Goal: Information Seeking & Learning: Check status

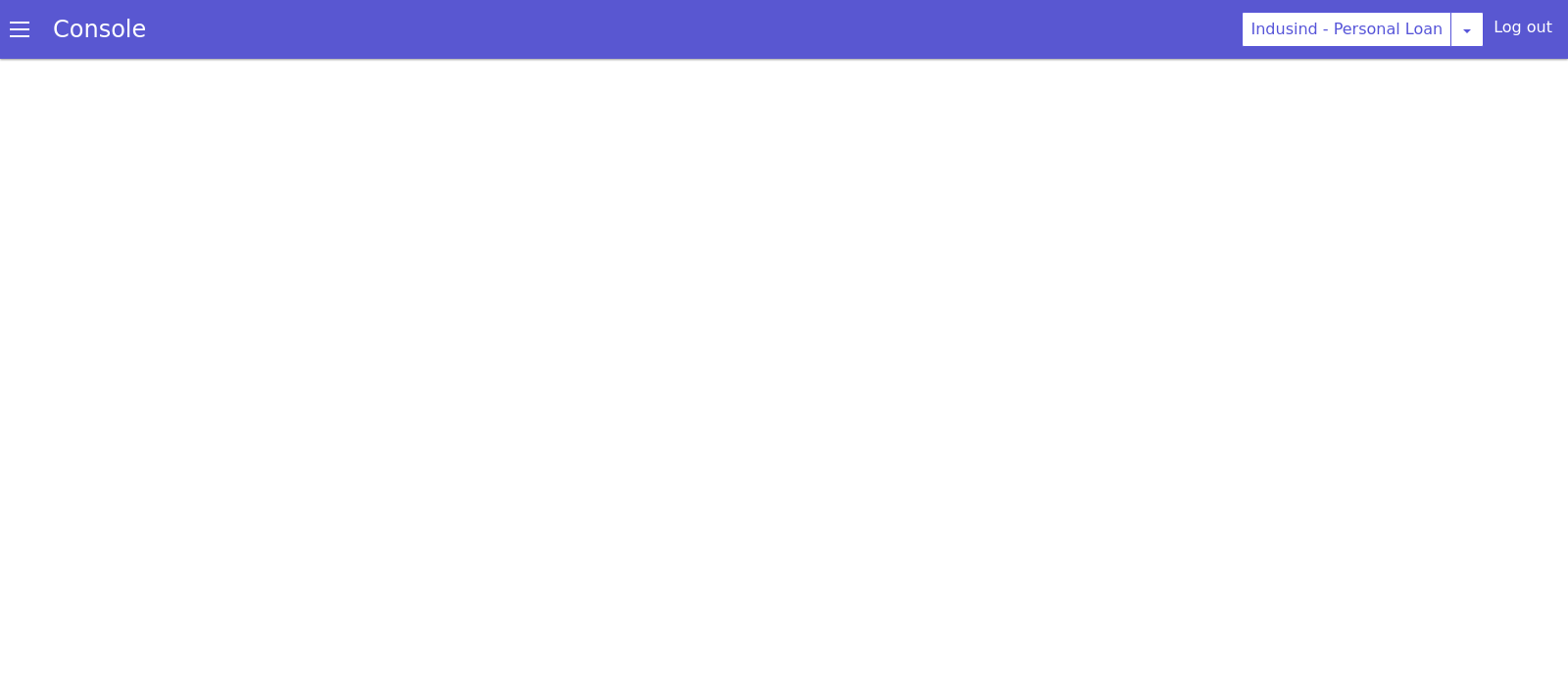
select select "HANGUP"
select select "te"
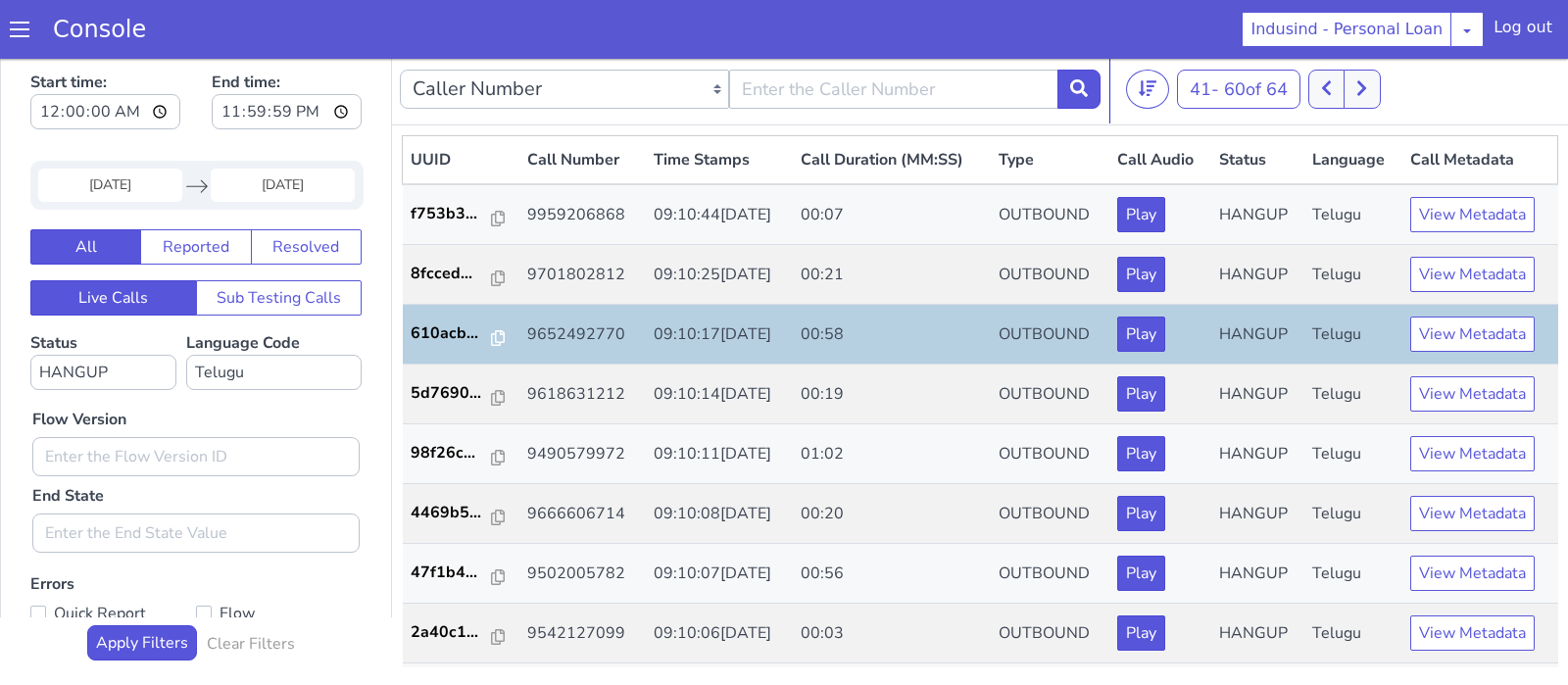
scroll to position [709, 0]
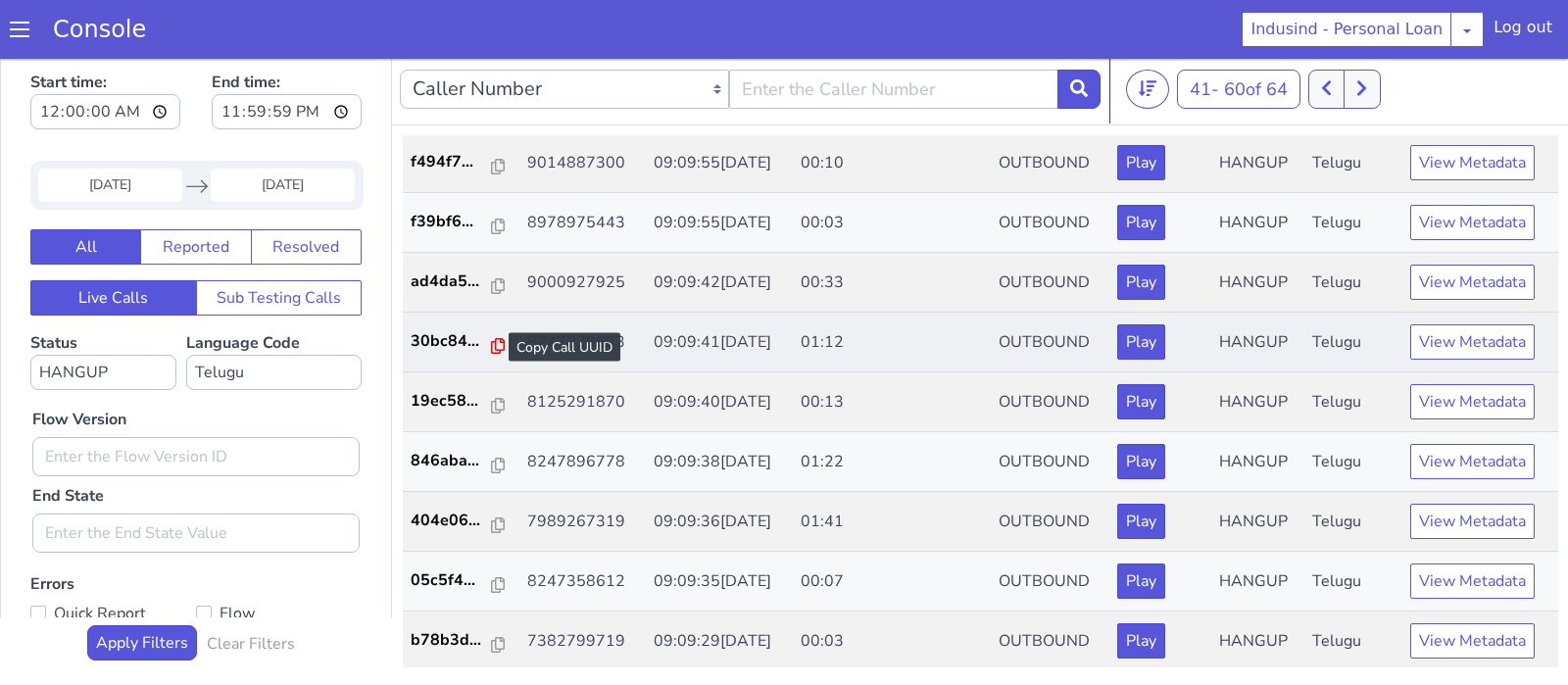
click at [491, 338] on icon at bounding box center [498, 346] width 14 height 16
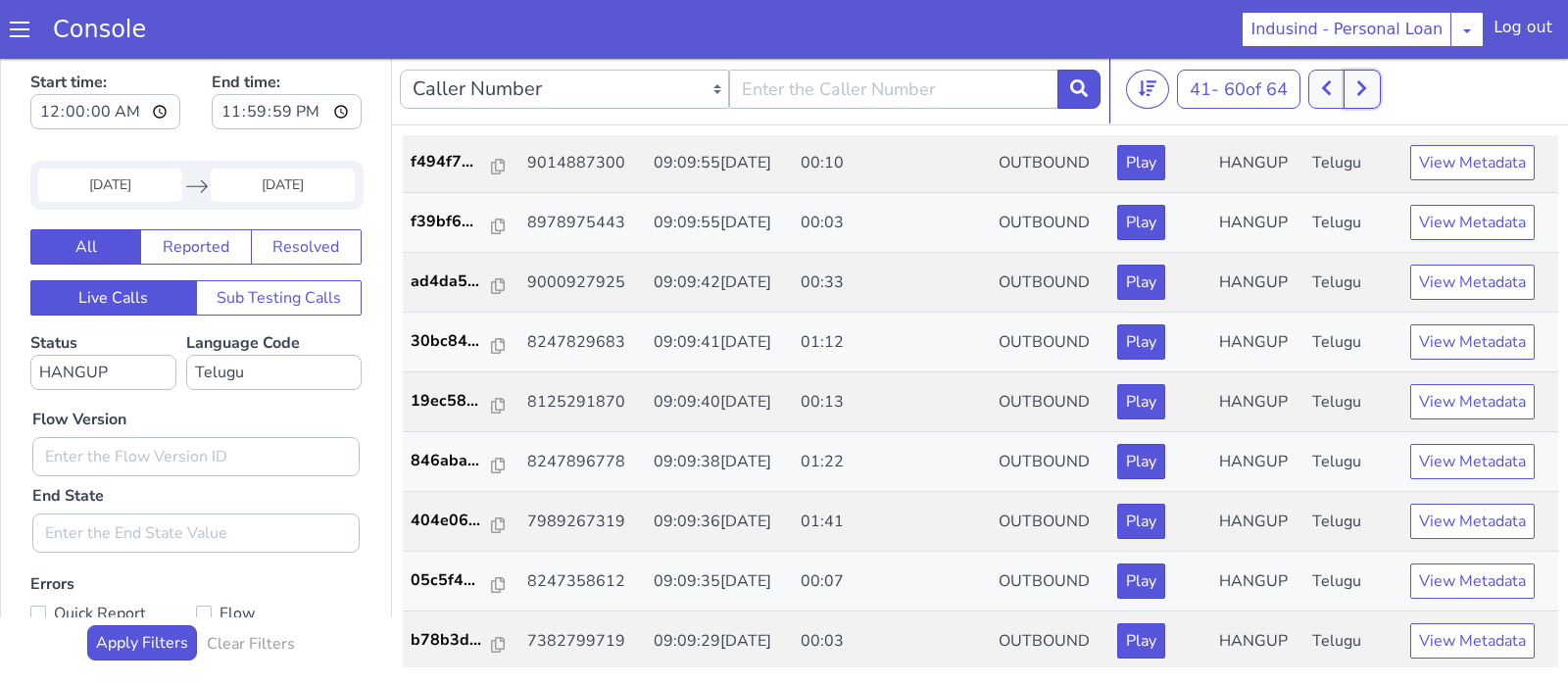
click at [1367, 91] on icon at bounding box center [1361, 88] width 11 height 18
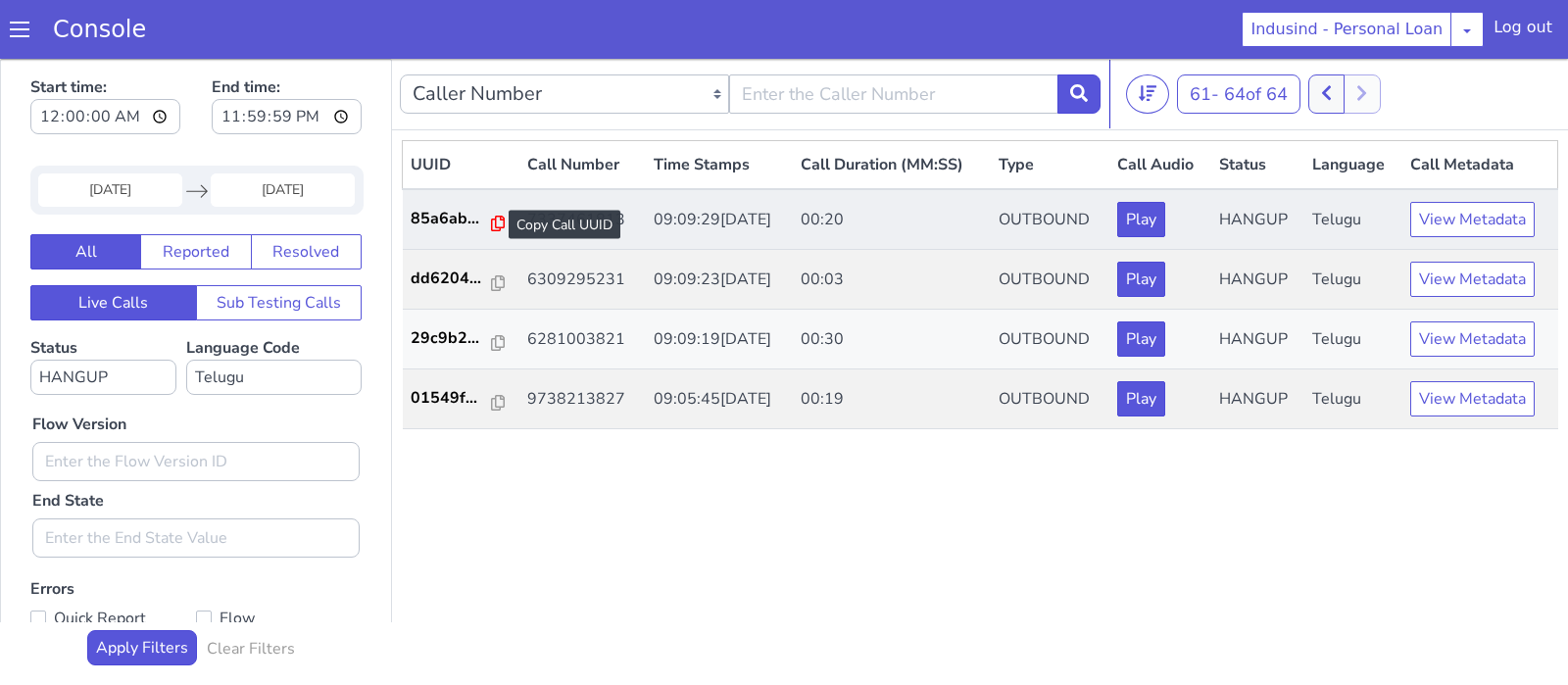
click at [491, 228] on icon at bounding box center [498, 224] width 14 height 16
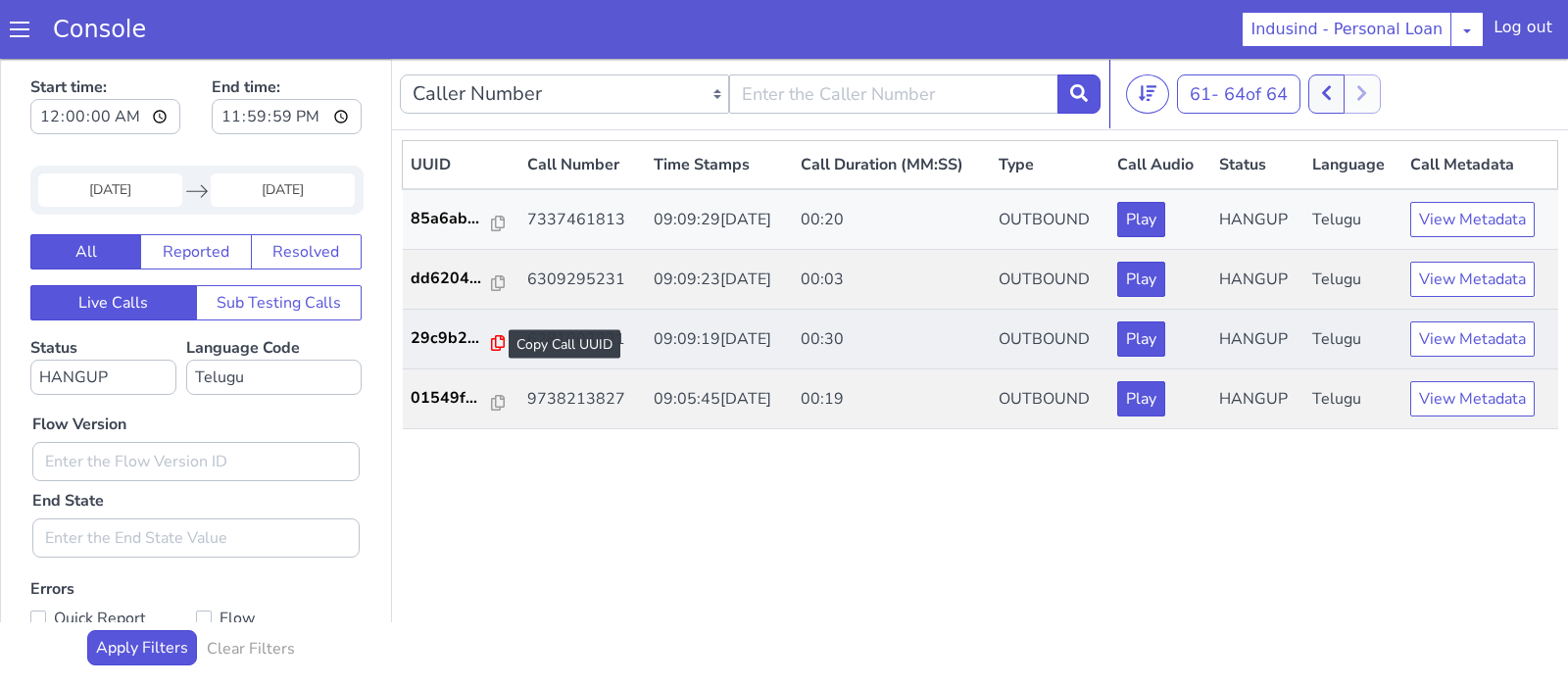
click at [493, 336] on icon at bounding box center [498, 343] width 14 height 16
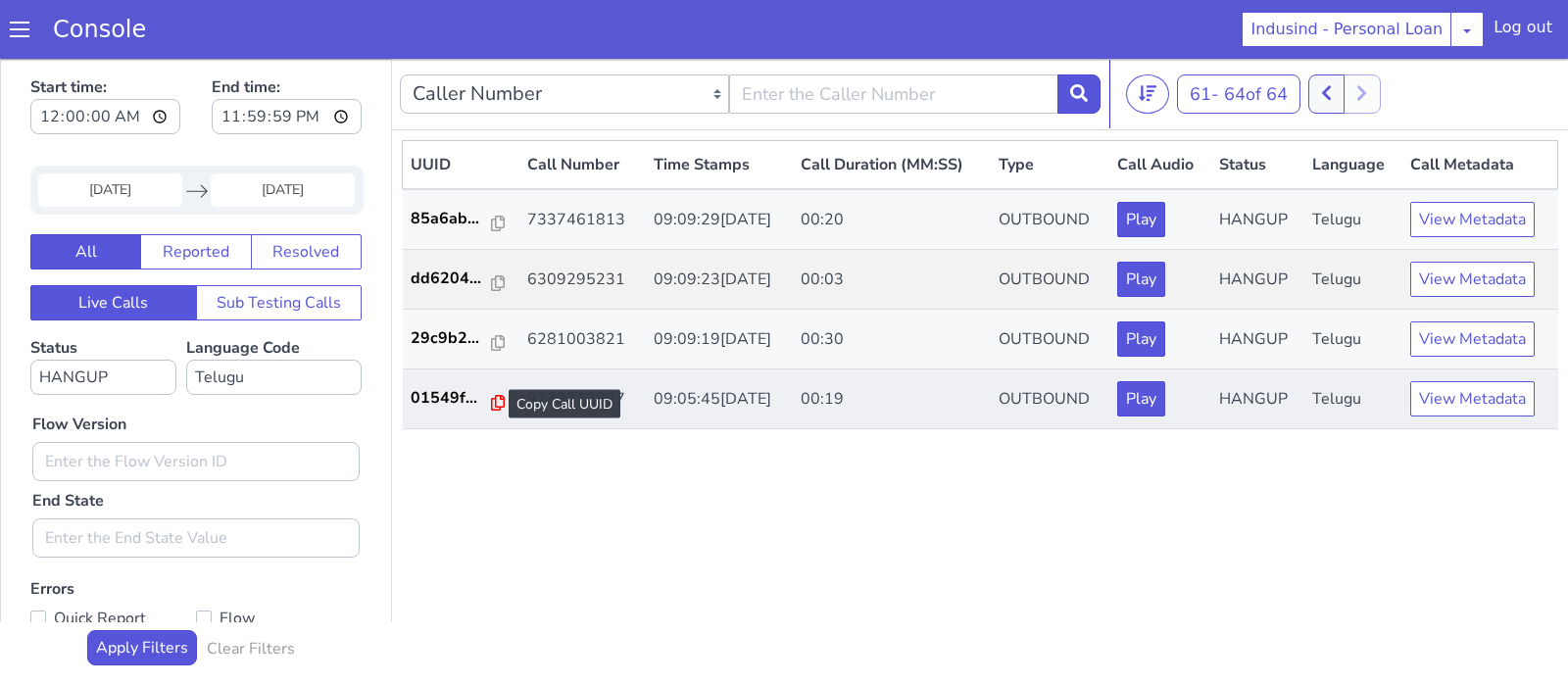
click at [496, 395] on icon at bounding box center [498, 403] width 14 height 16
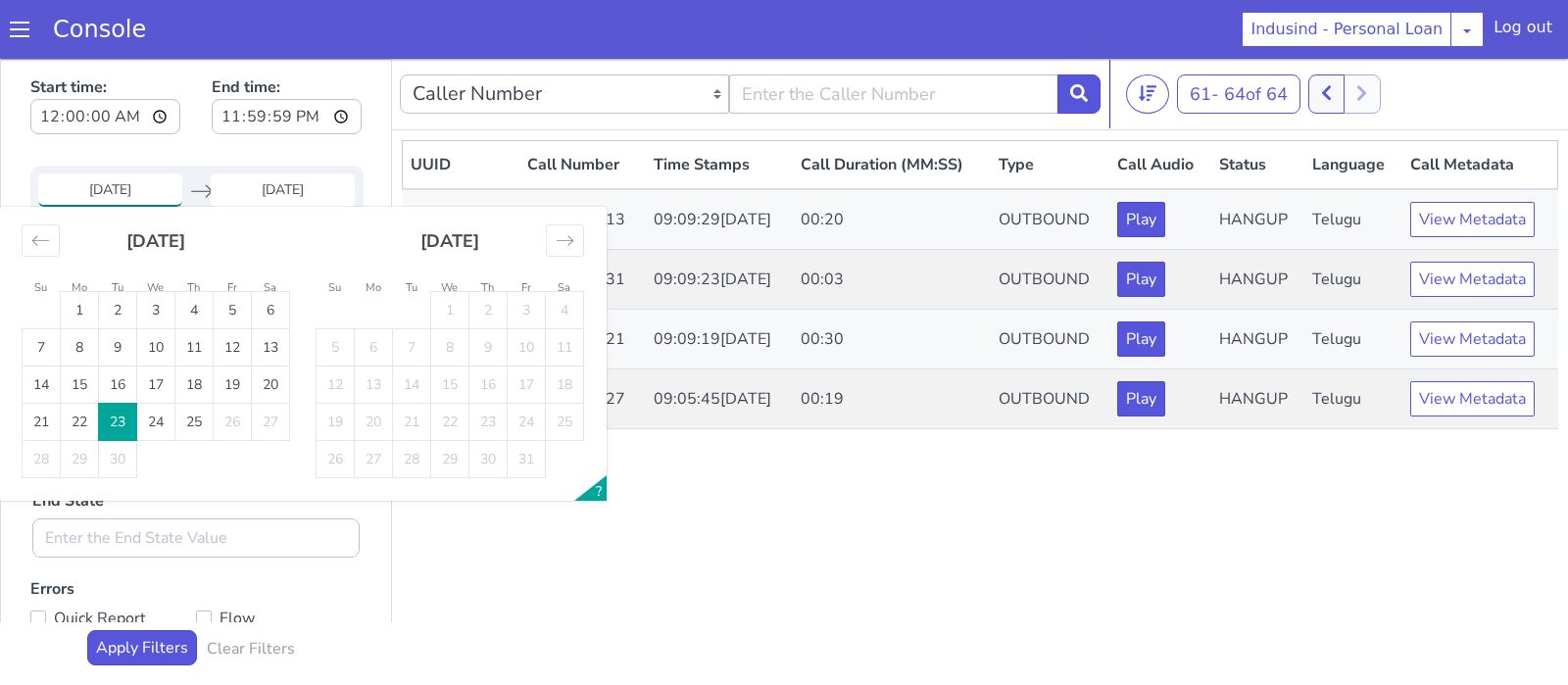
click at [152, 192] on input "[DATE]" at bounding box center [110, 189] width 144 height 33
click at [166, 419] on td "24" at bounding box center [156, 422] width 38 height 37
type input "[DATE]"
click at [166, 419] on td "24" at bounding box center [156, 422] width 38 height 37
type input "[DATE]"
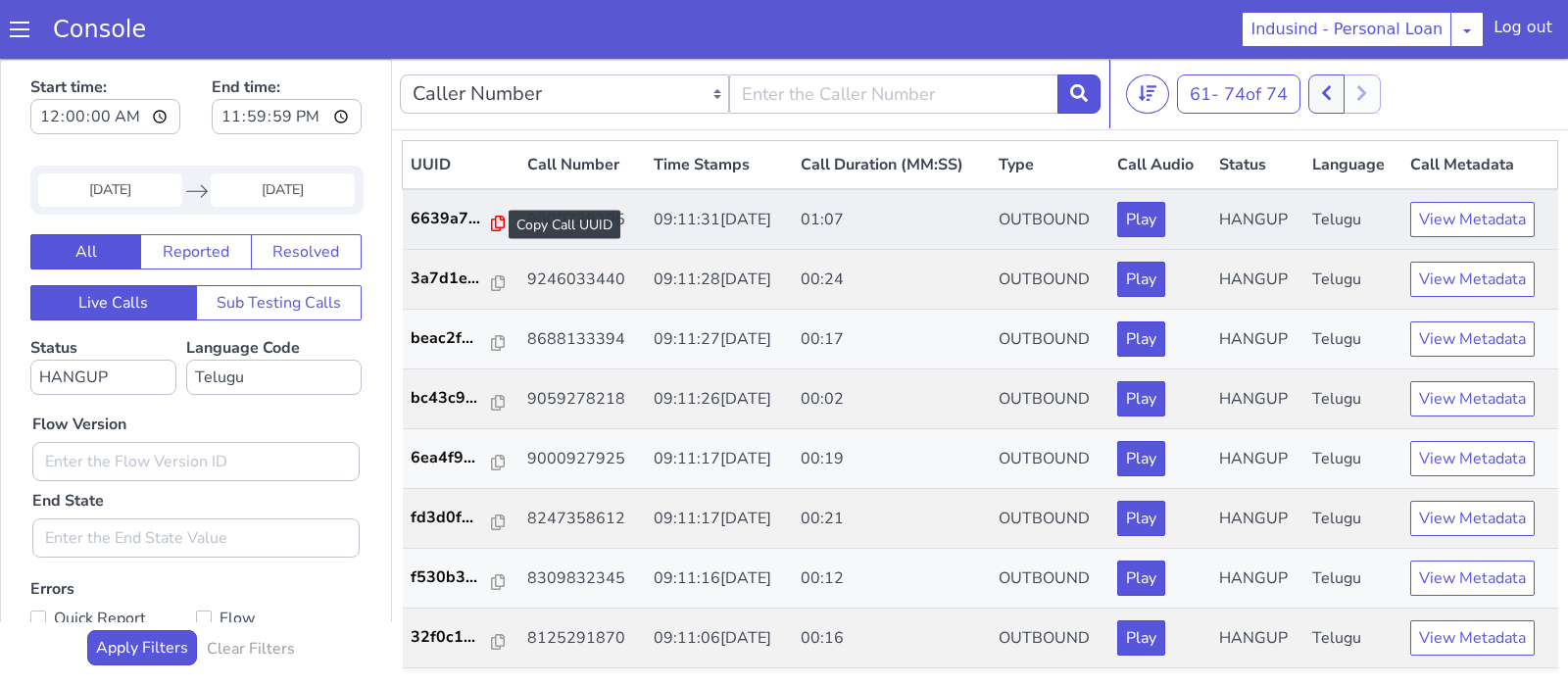
click at [491, 218] on icon at bounding box center [498, 224] width 14 height 16
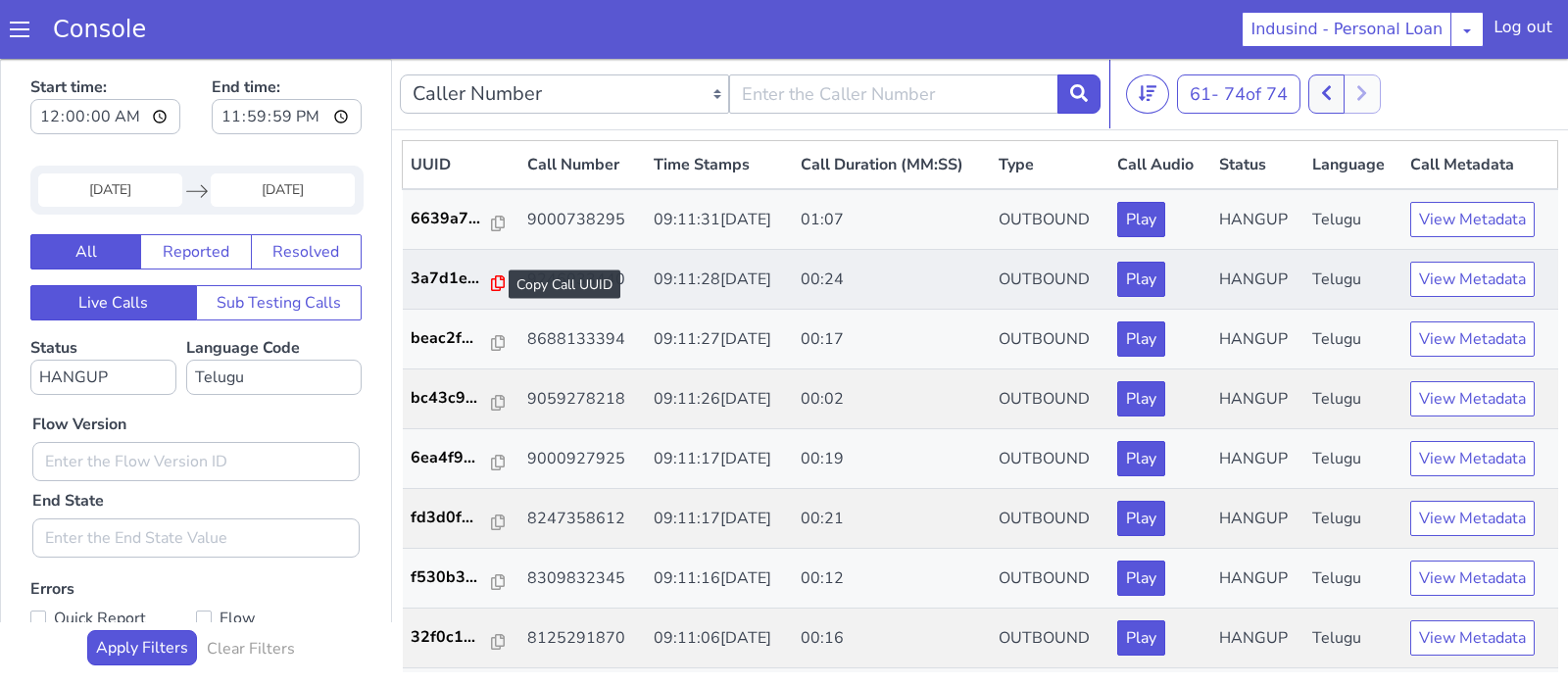
click at [491, 278] on icon at bounding box center [498, 283] width 14 height 16
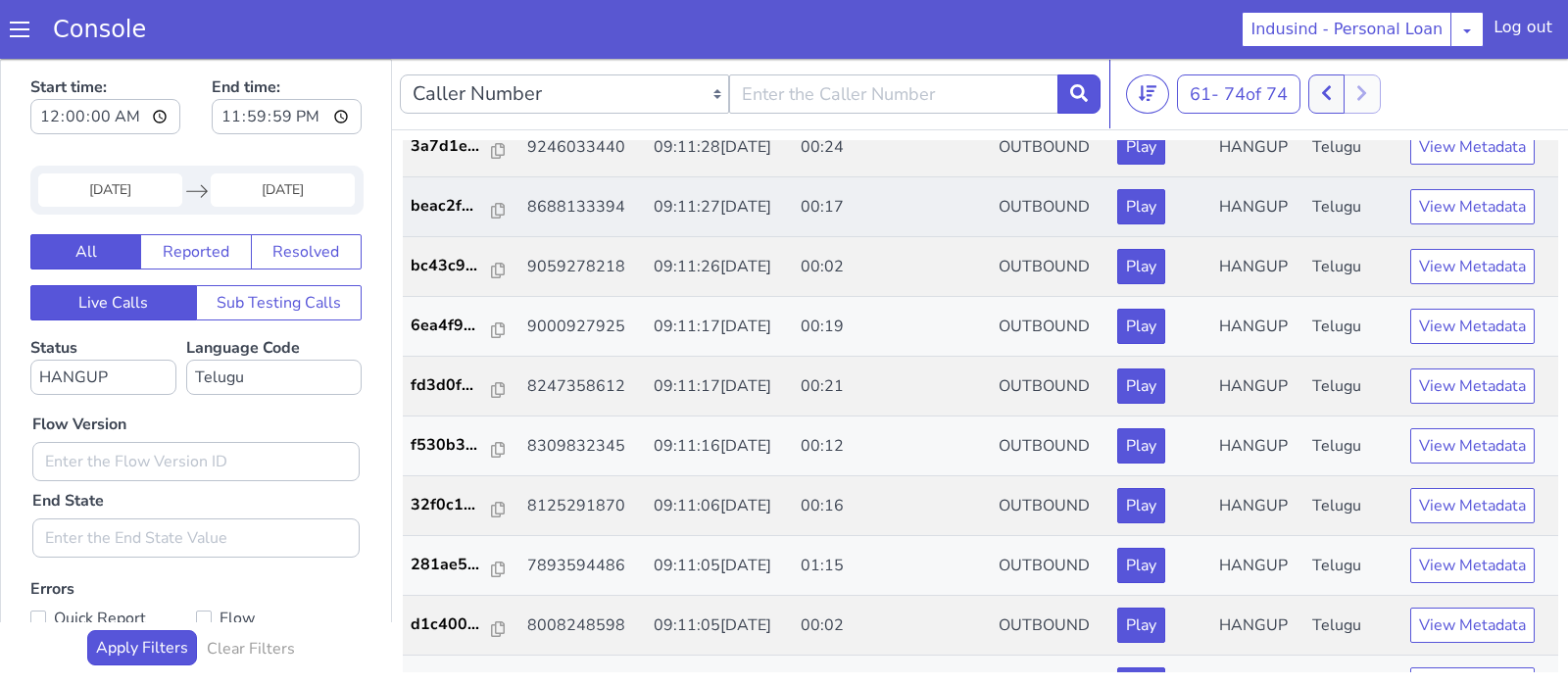
scroll to position [146, 0]
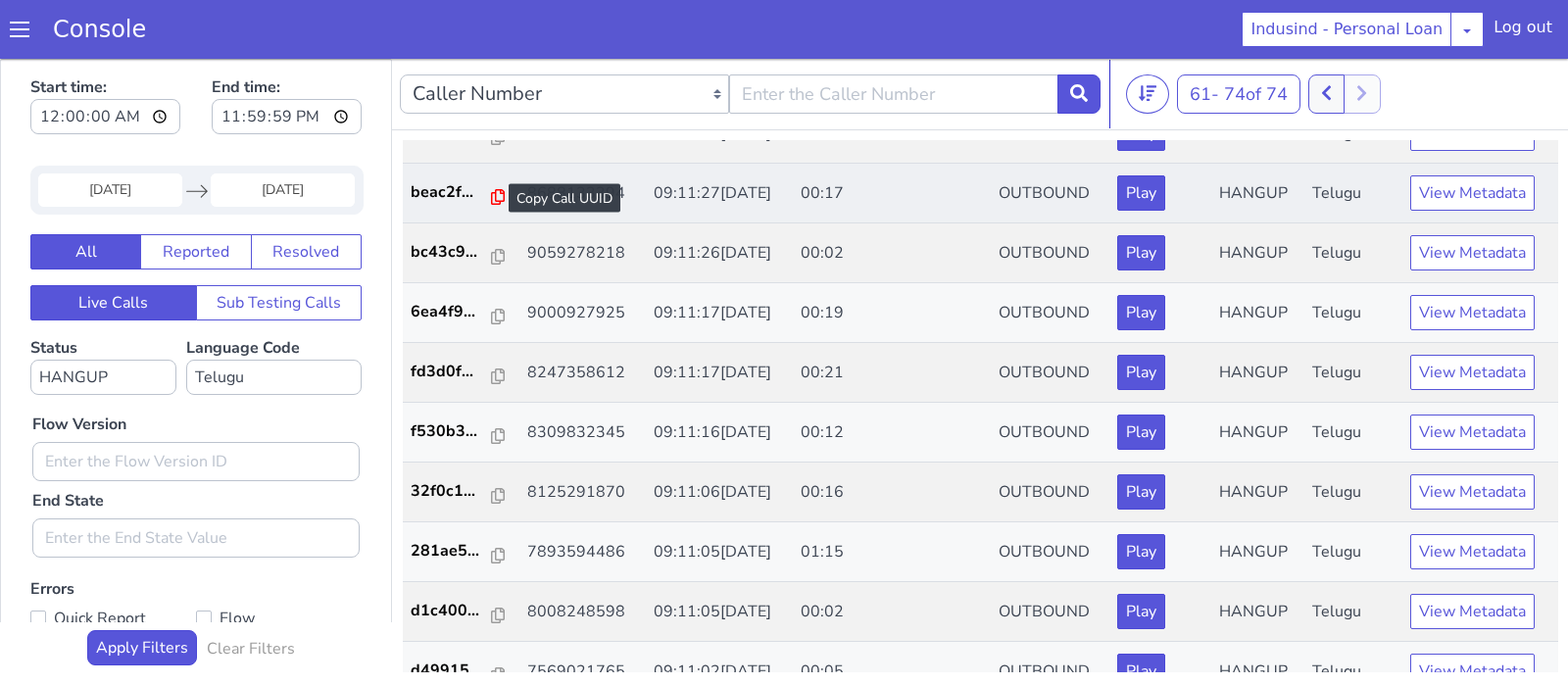
click at [491, 196] on icon at bounding box center [498, 197] width 14 height 16
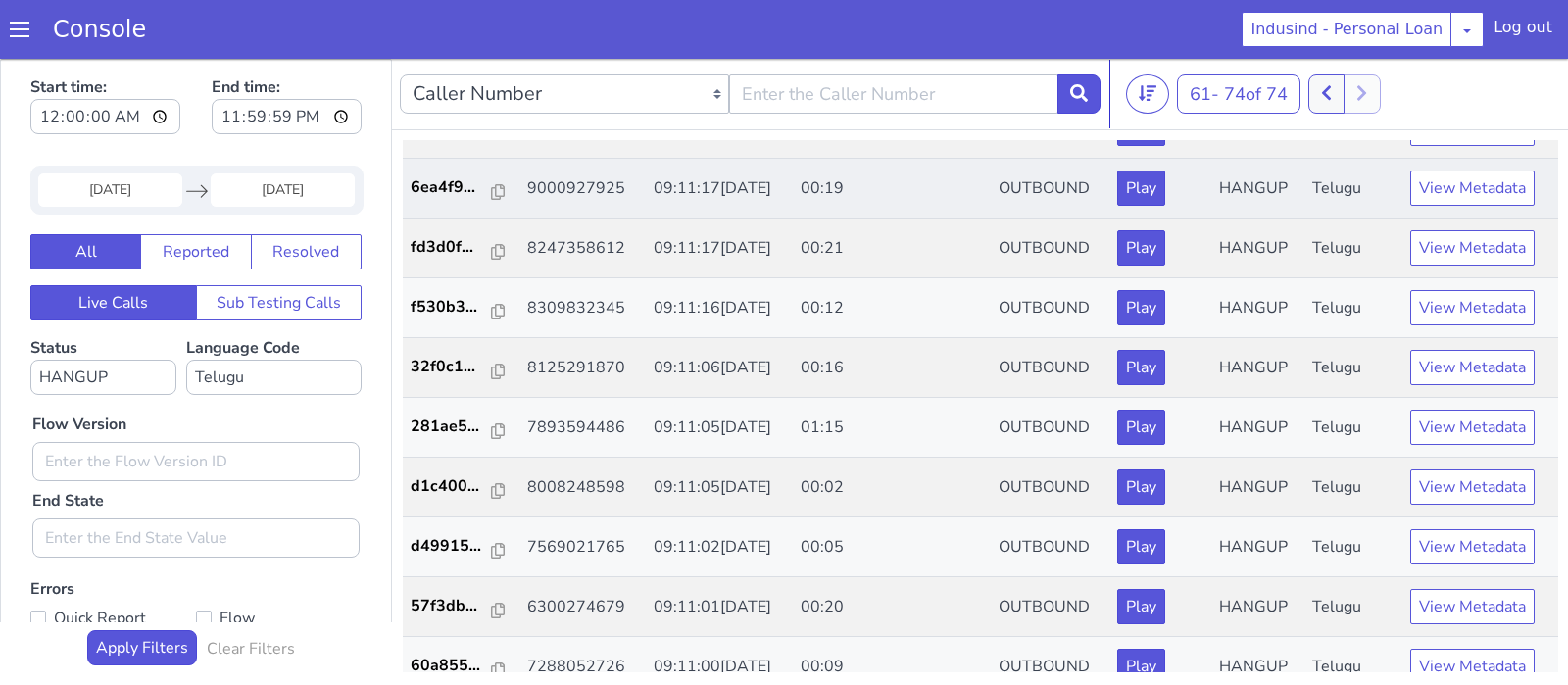
scroll to position [273, 0]
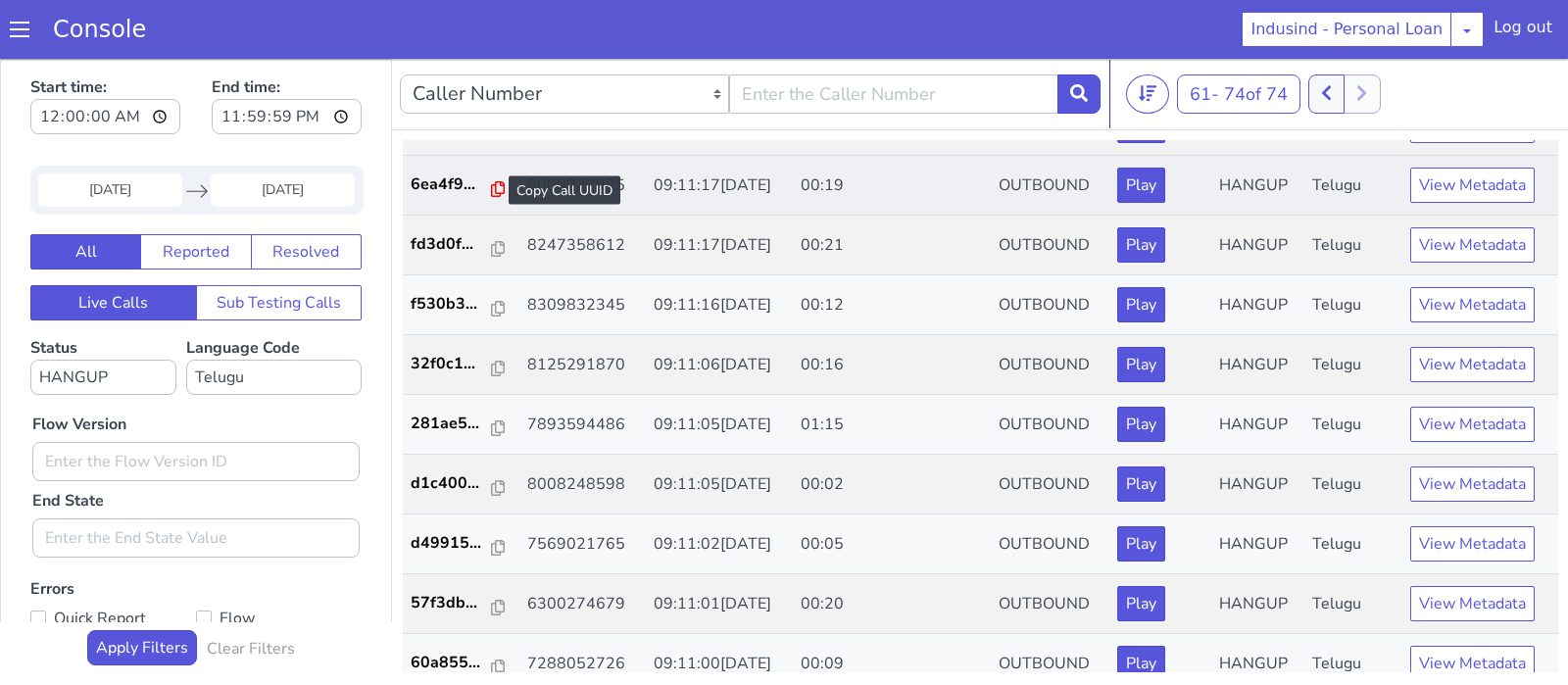
click at [491, 183] on icon at bounding box center [498, 189] width 14 height 16
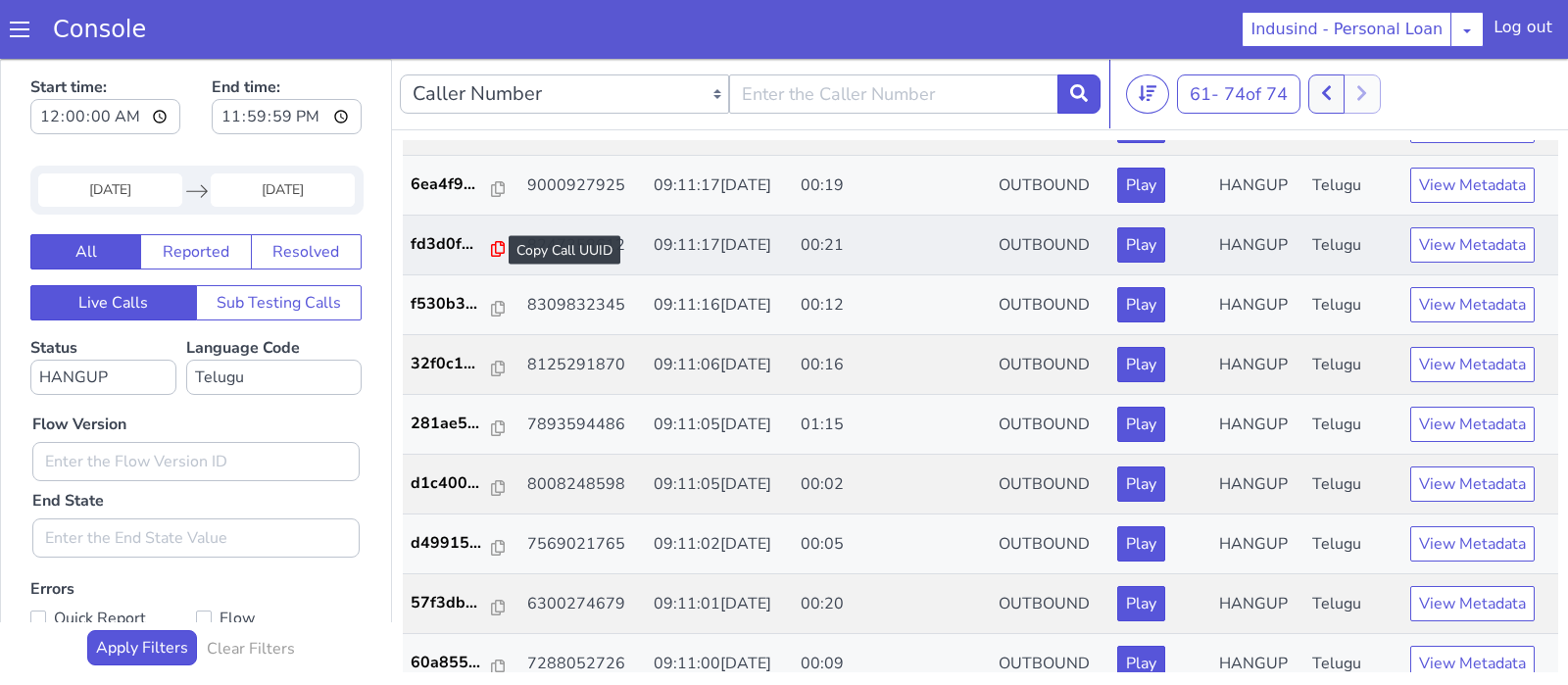
click at [491, 247] on icon at bounding box center [498, 249] width 14 height 16
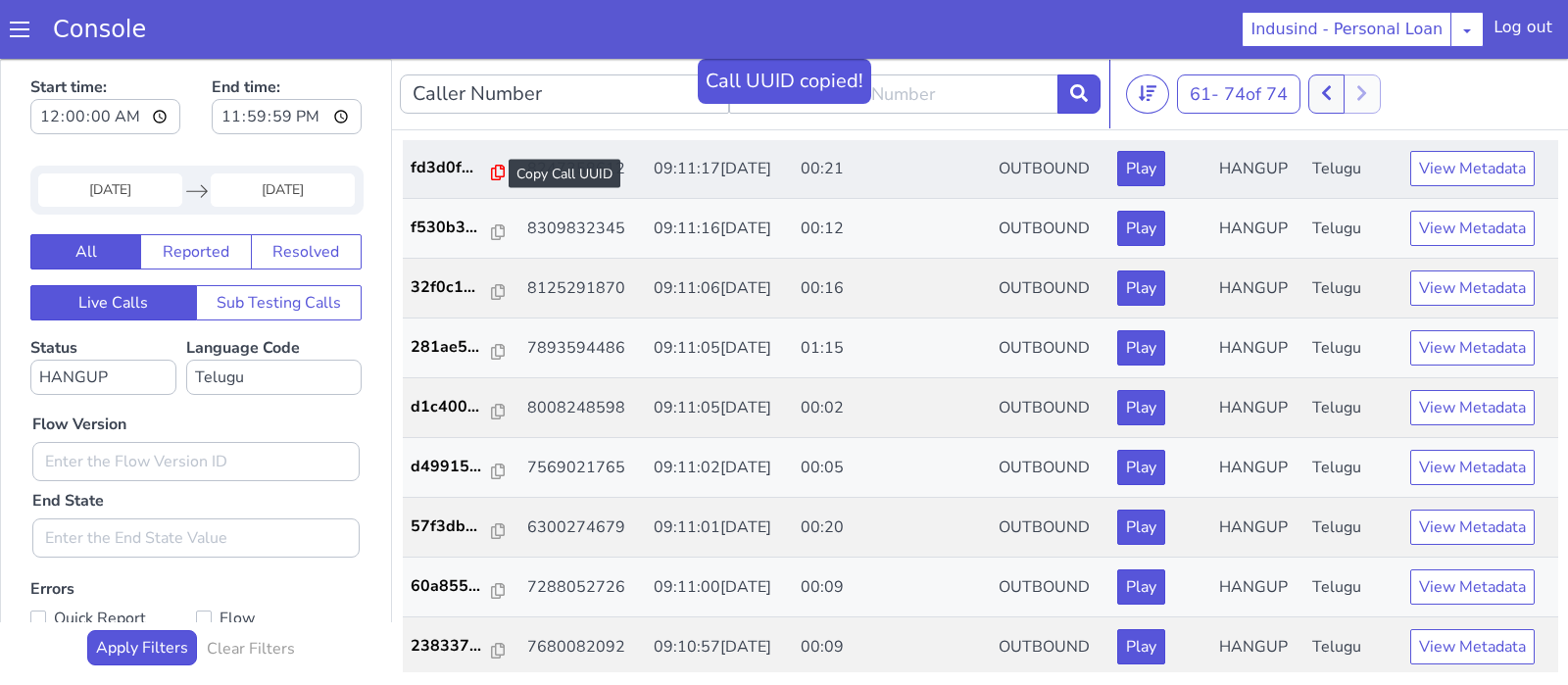
scroll to position [352, 0]
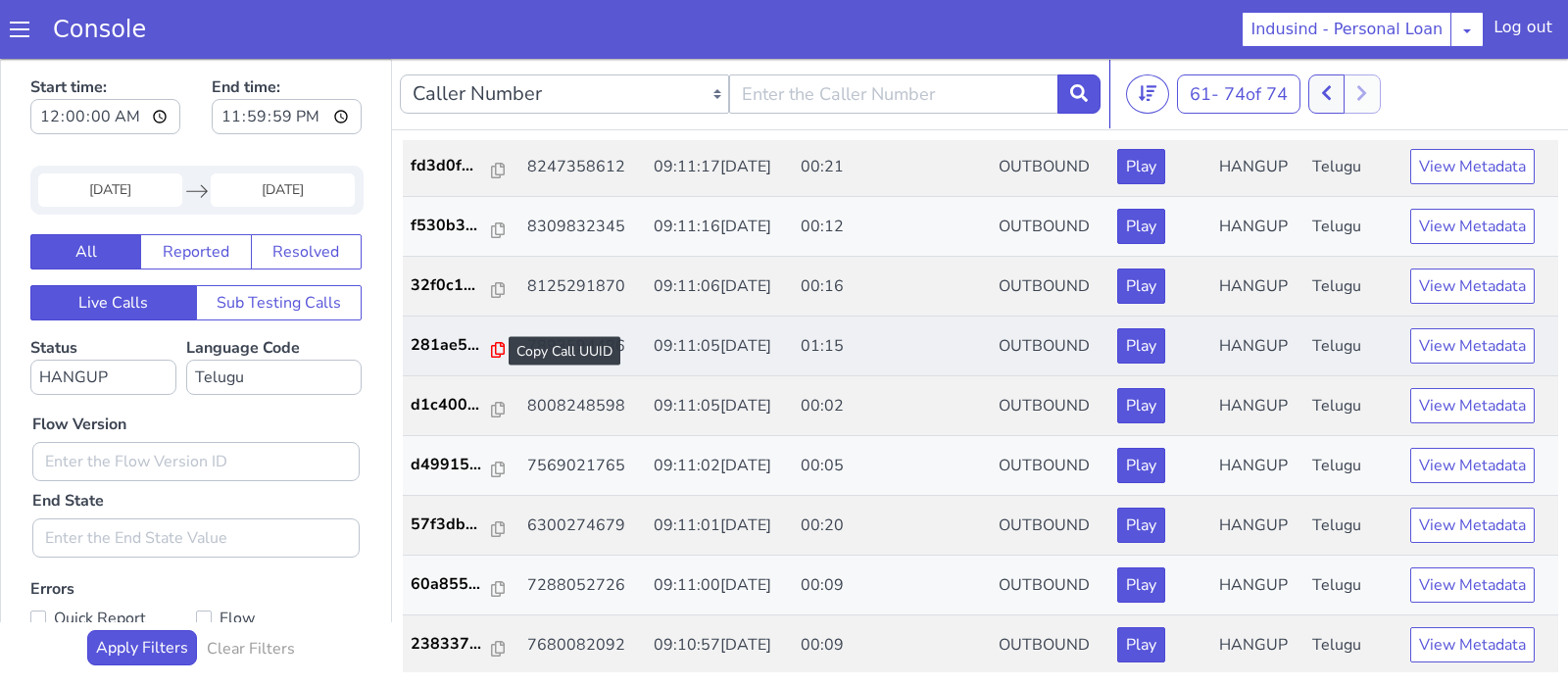
click at [491, 348] on icon at bounding box center [498, 350] width 14 height 16
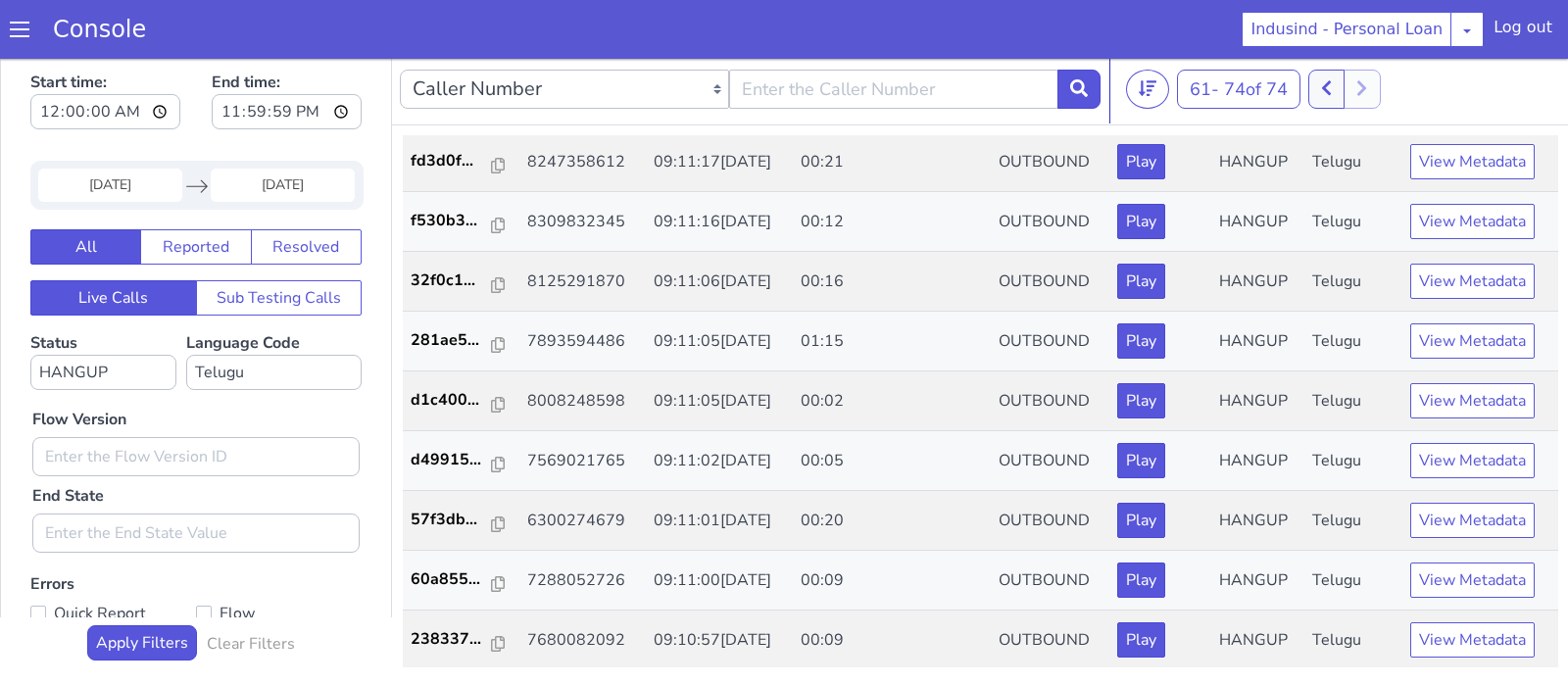
click at [1371, 90] on div at bounding box center [1344, 89] width 73 height 39
click at [1331, 83] on icon at bounding box center [1326, 88] width 9 height 15
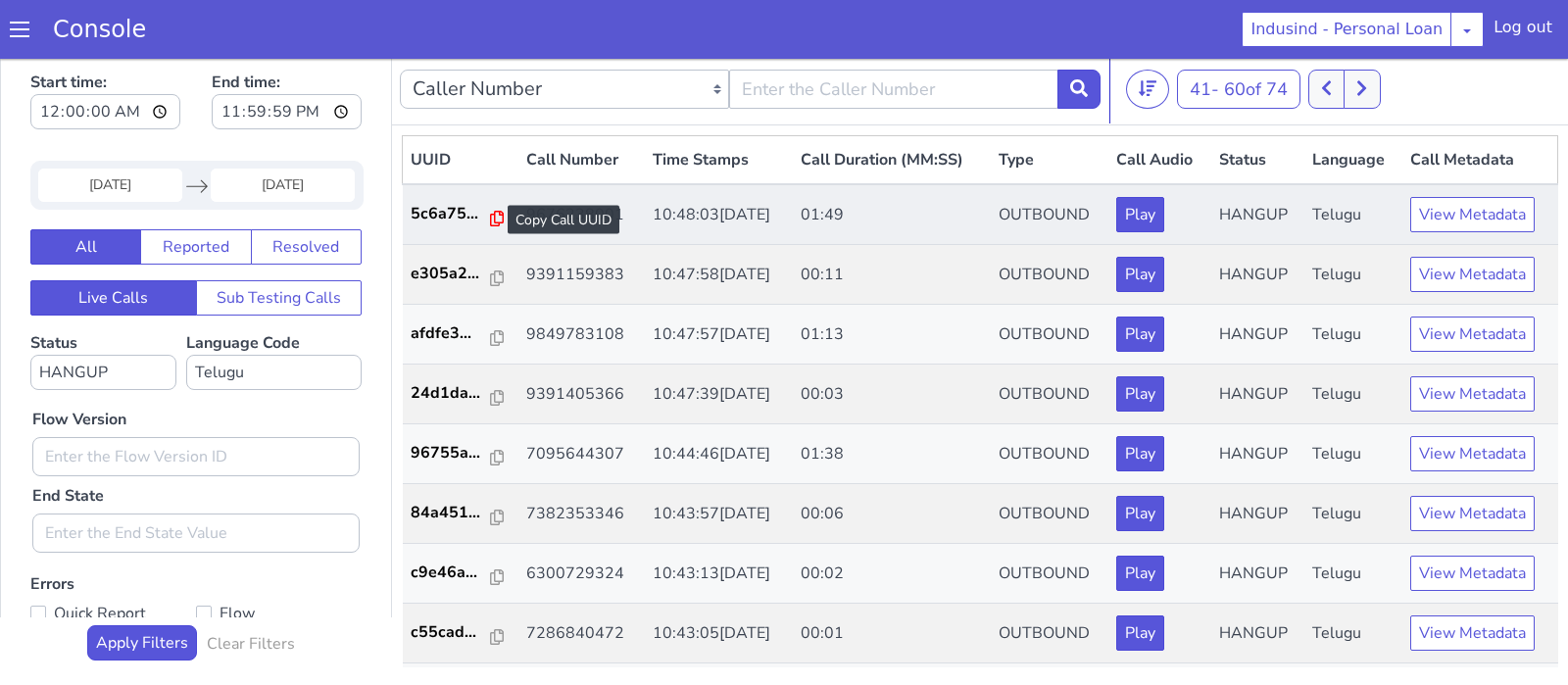
click at [490, 215] on icon at bounding box center [497, 219] width 14 height 16
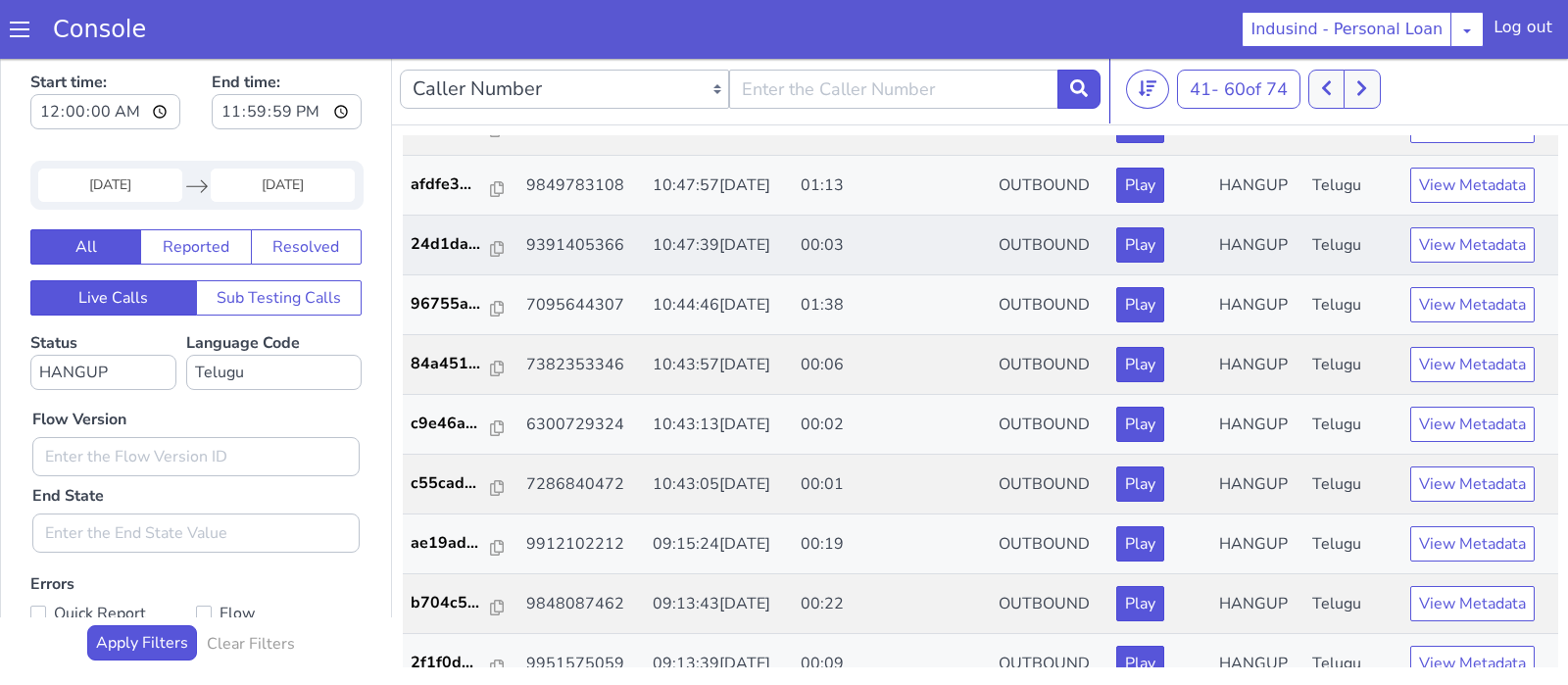
scroll to position [151, 0]
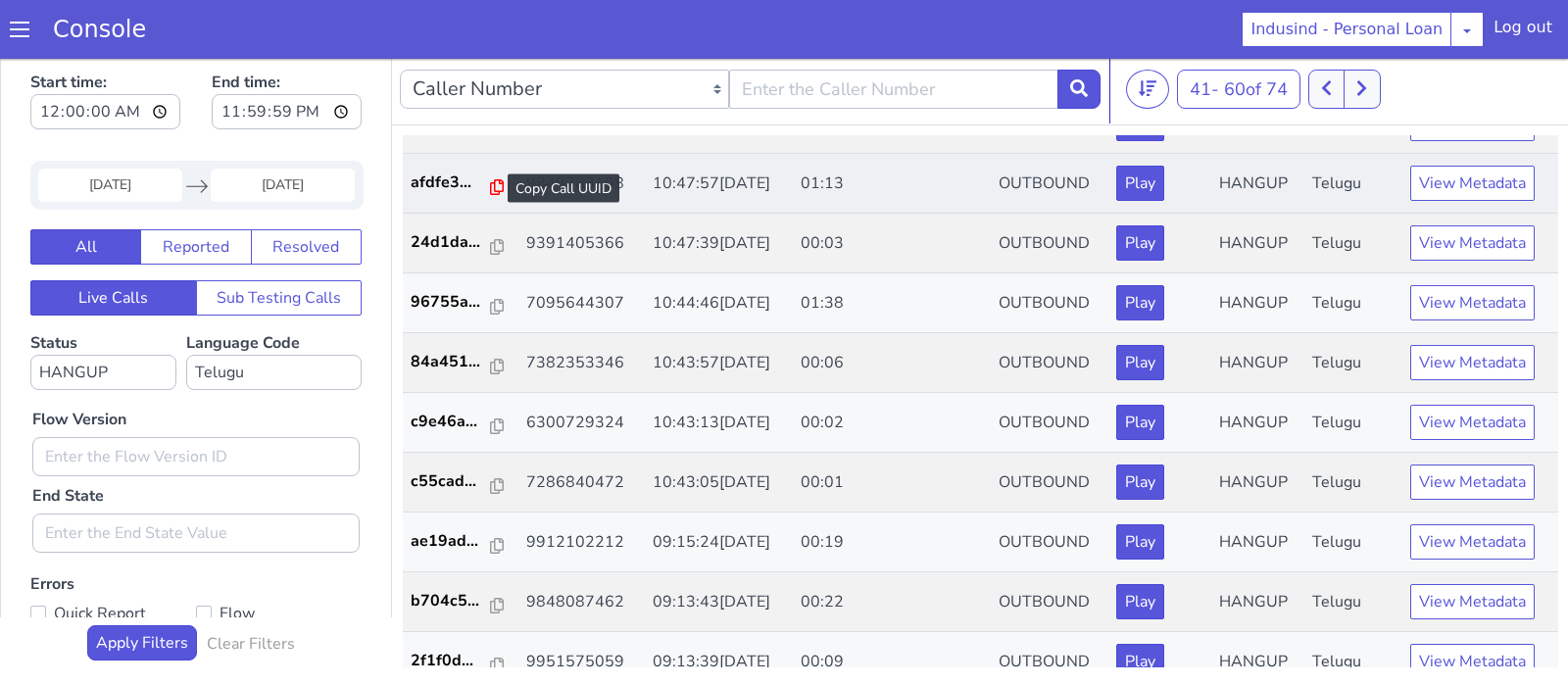
click at [493, 186] on icon at bounding box center [497, 187] width 14 height 16
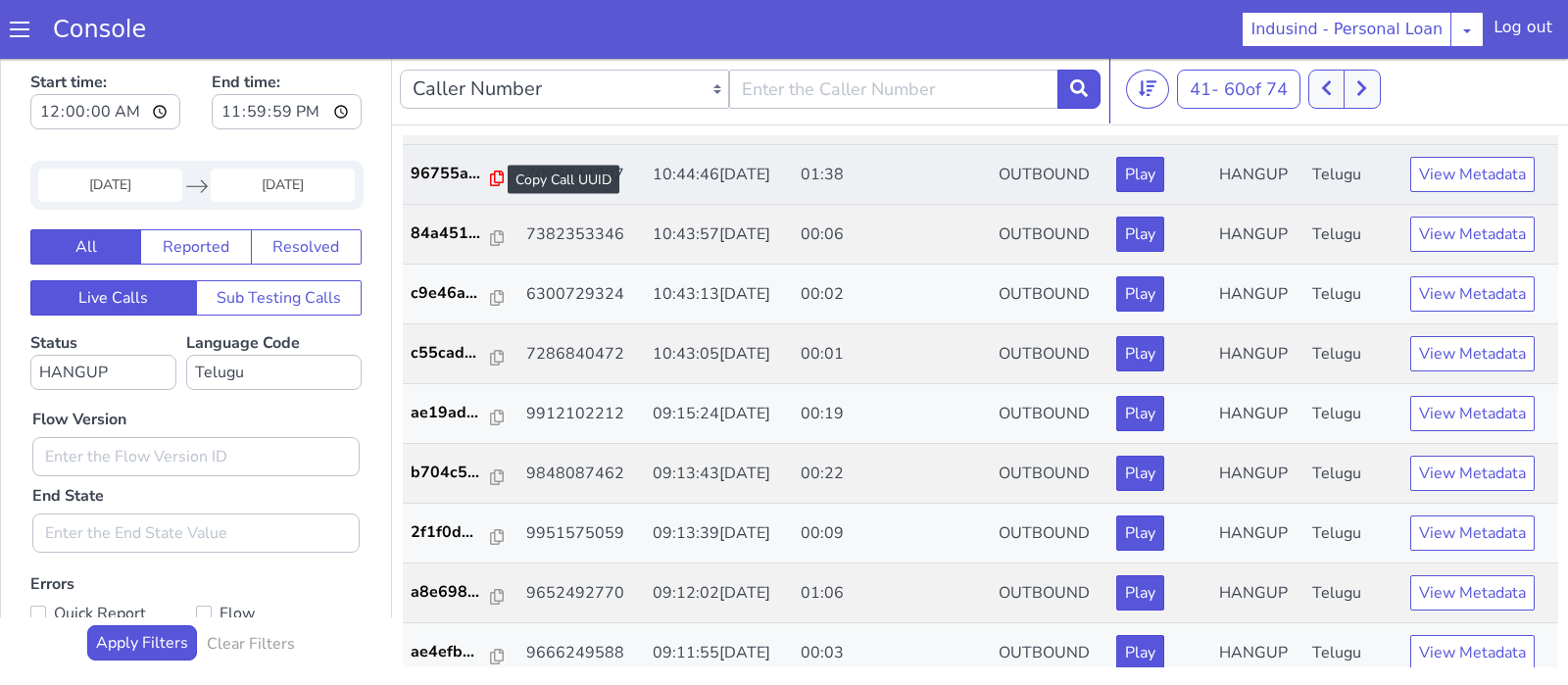
click at [490, 174] on icon at bounding box center [497, 178] width 14 height 16
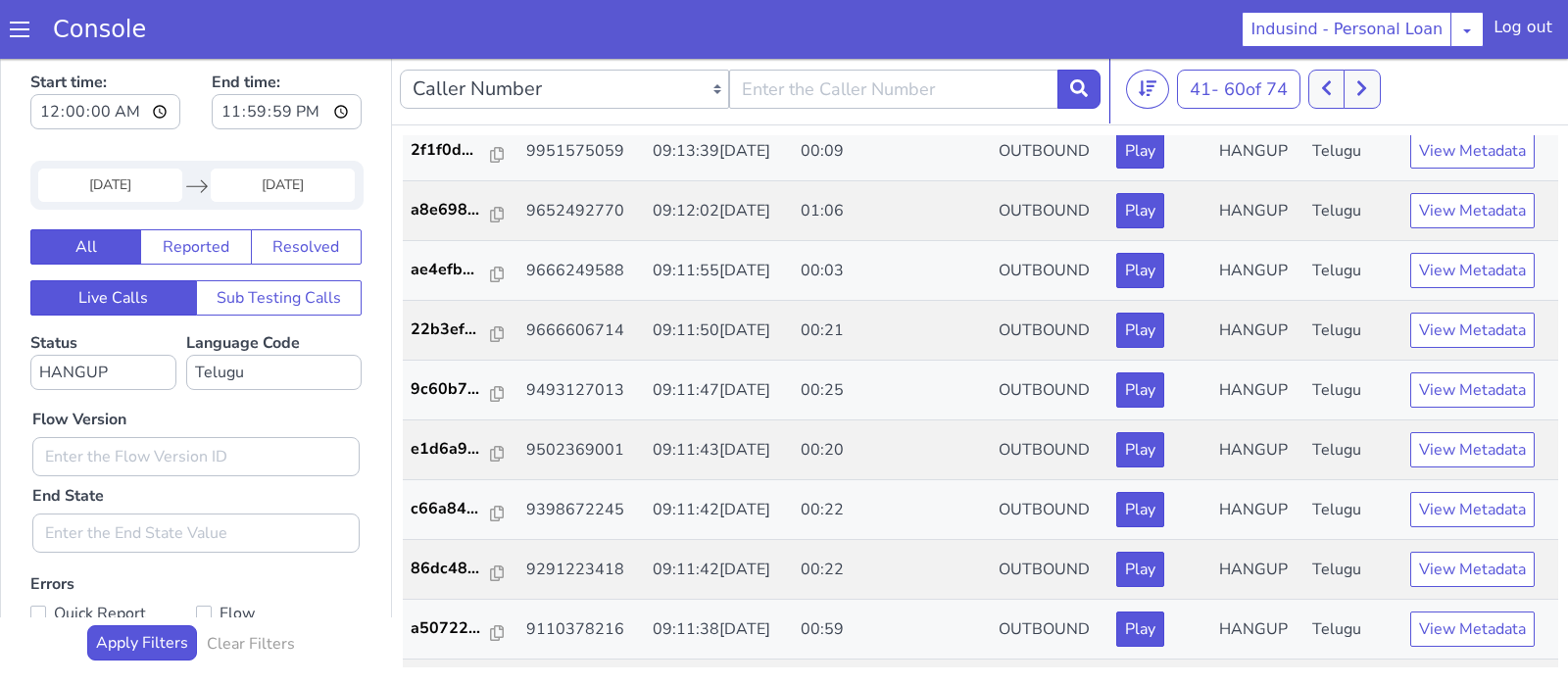
scroll to position [671, 0]
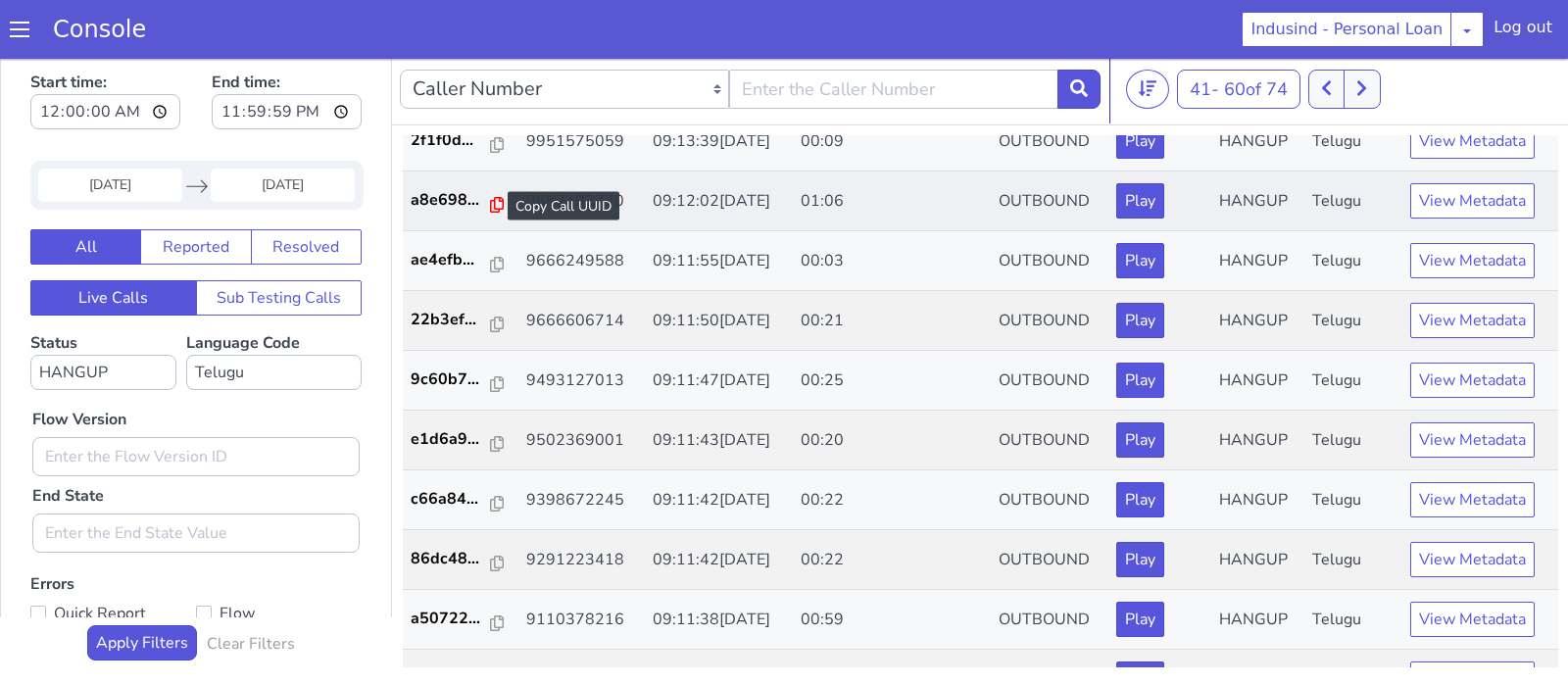
click at [492, 200] on icon at bounding box center [497, 205] width 14 height 16
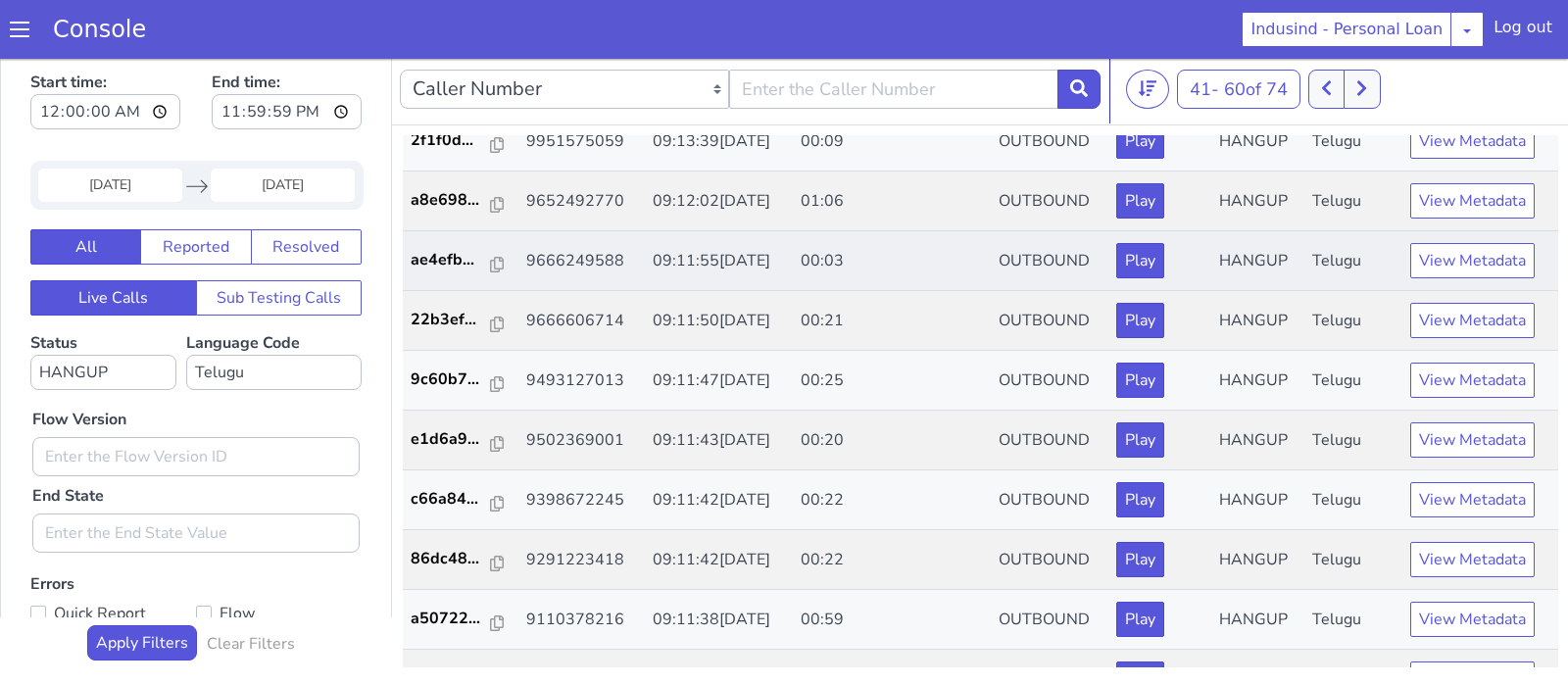
scroll to position [709, 0]
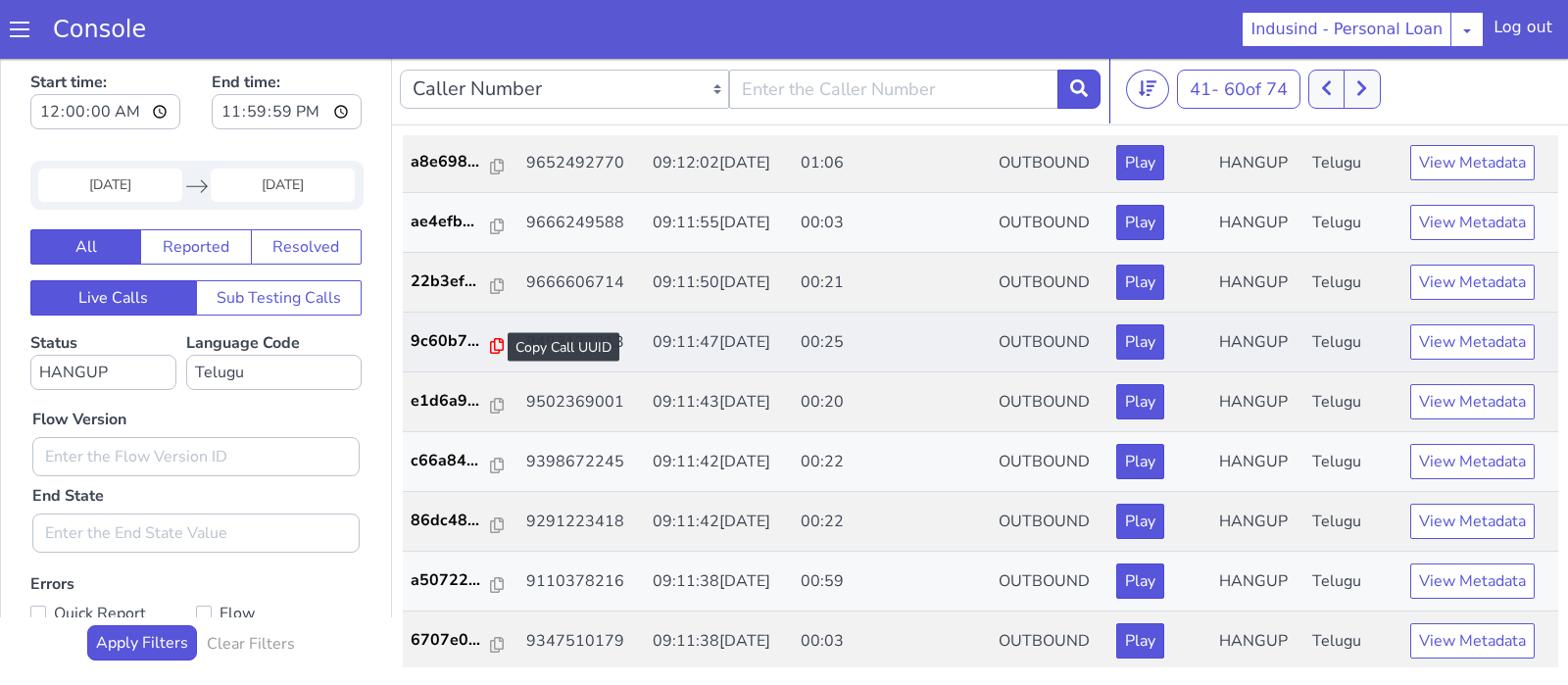
click at [490, 339] on icon at bounding box center [497, 346] width 14 height 16
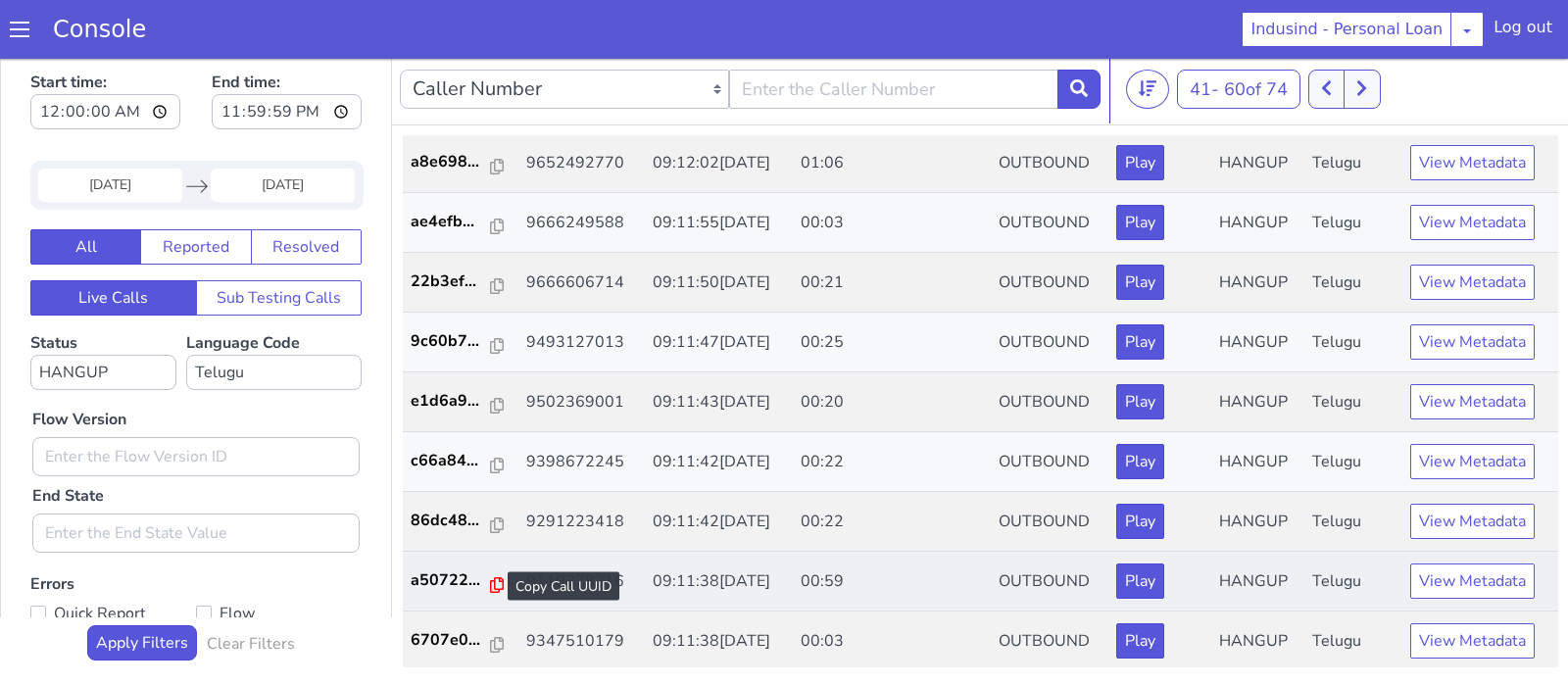
click at [490, 577] on icon at bounding box center [497, 585] width 14 height 16
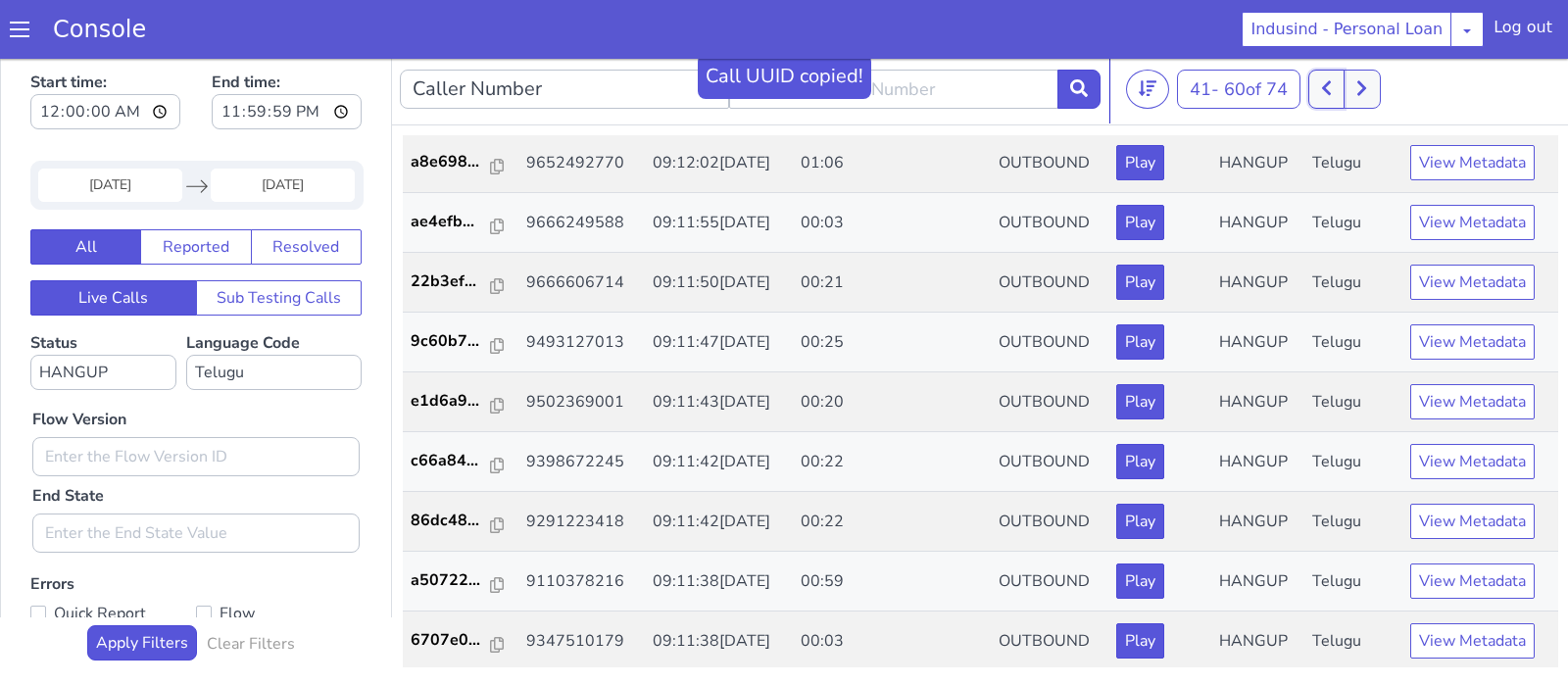
click at [1324, 87] on button at bounding box center [1326, 89] width 36 height 39
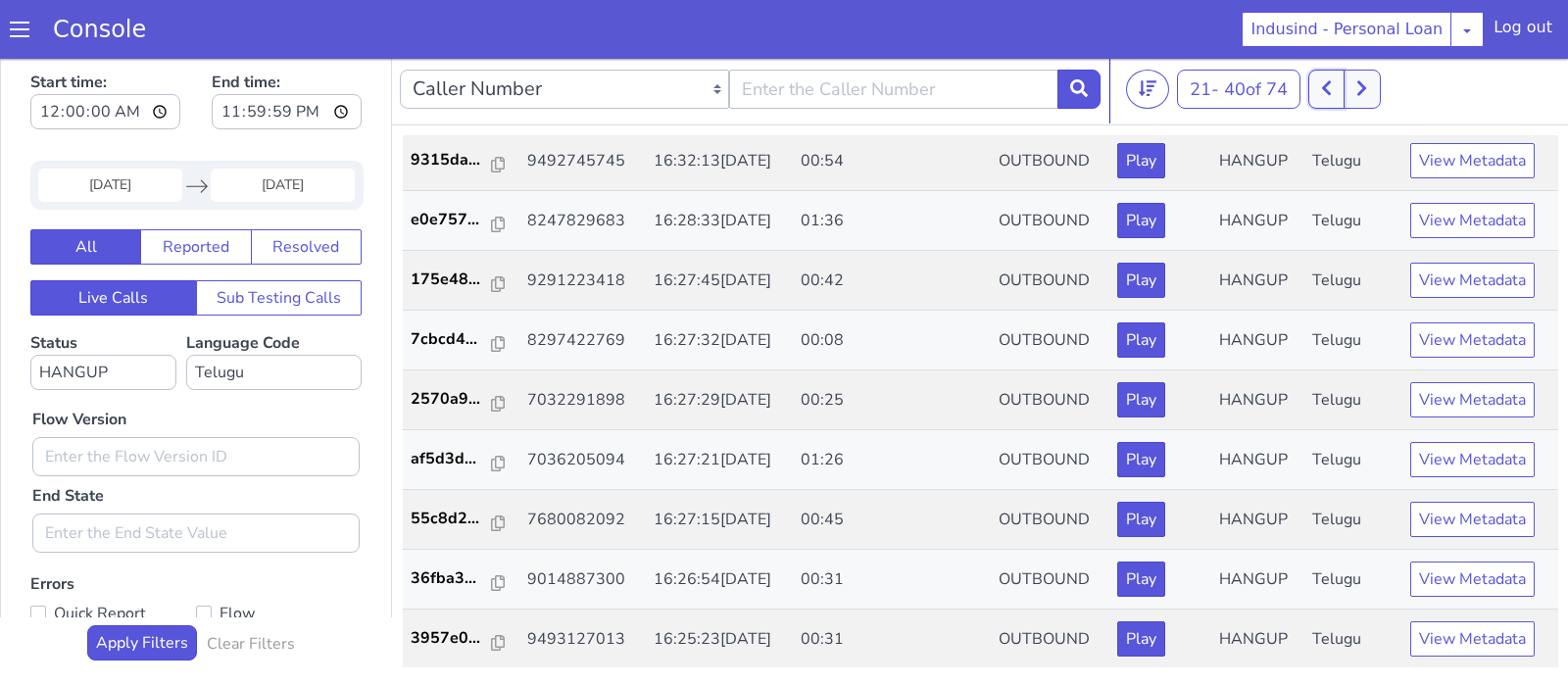
scroll to position [358, 0]
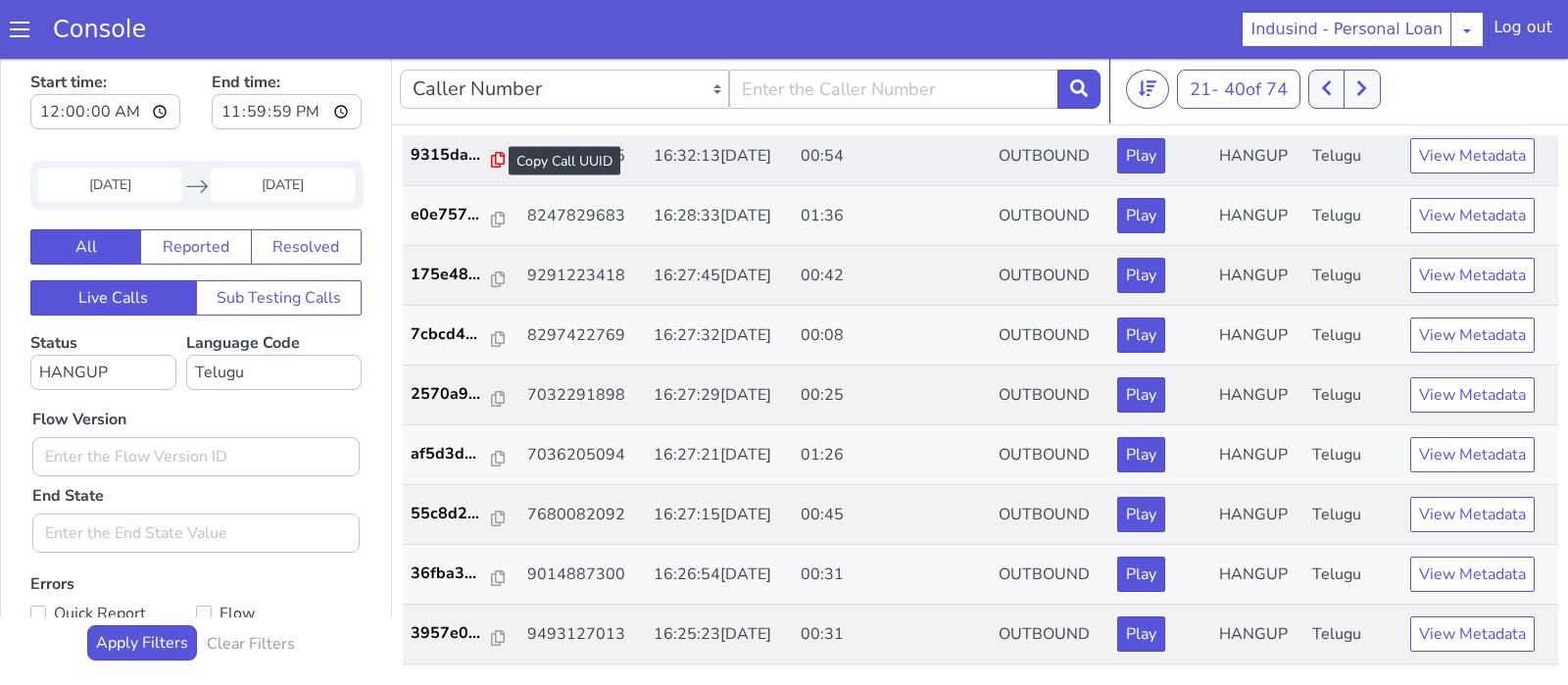
click at [491, 155] on icon at bounding box center [498, 160] width 14 height 16
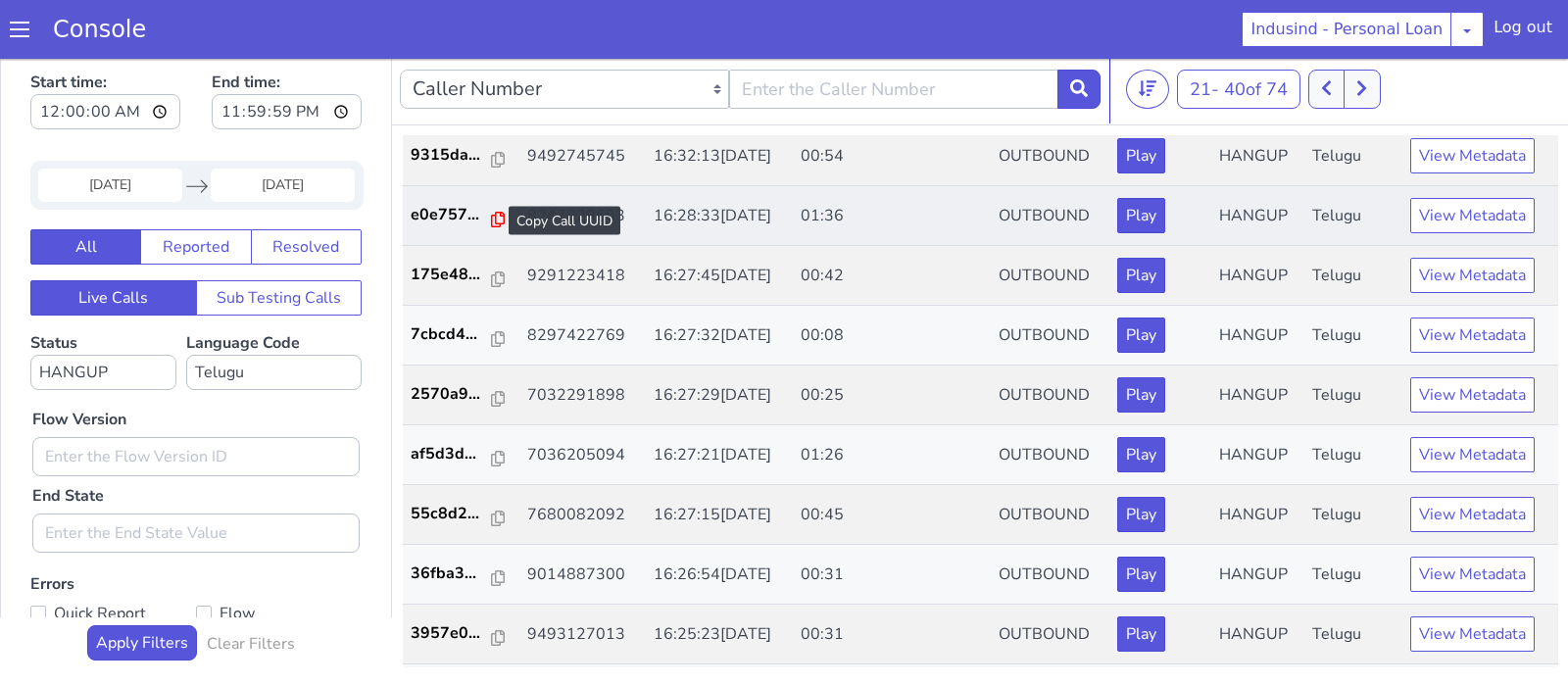
click at [491, 216] on icon at bounding box center [498, 220] width 14 height 16
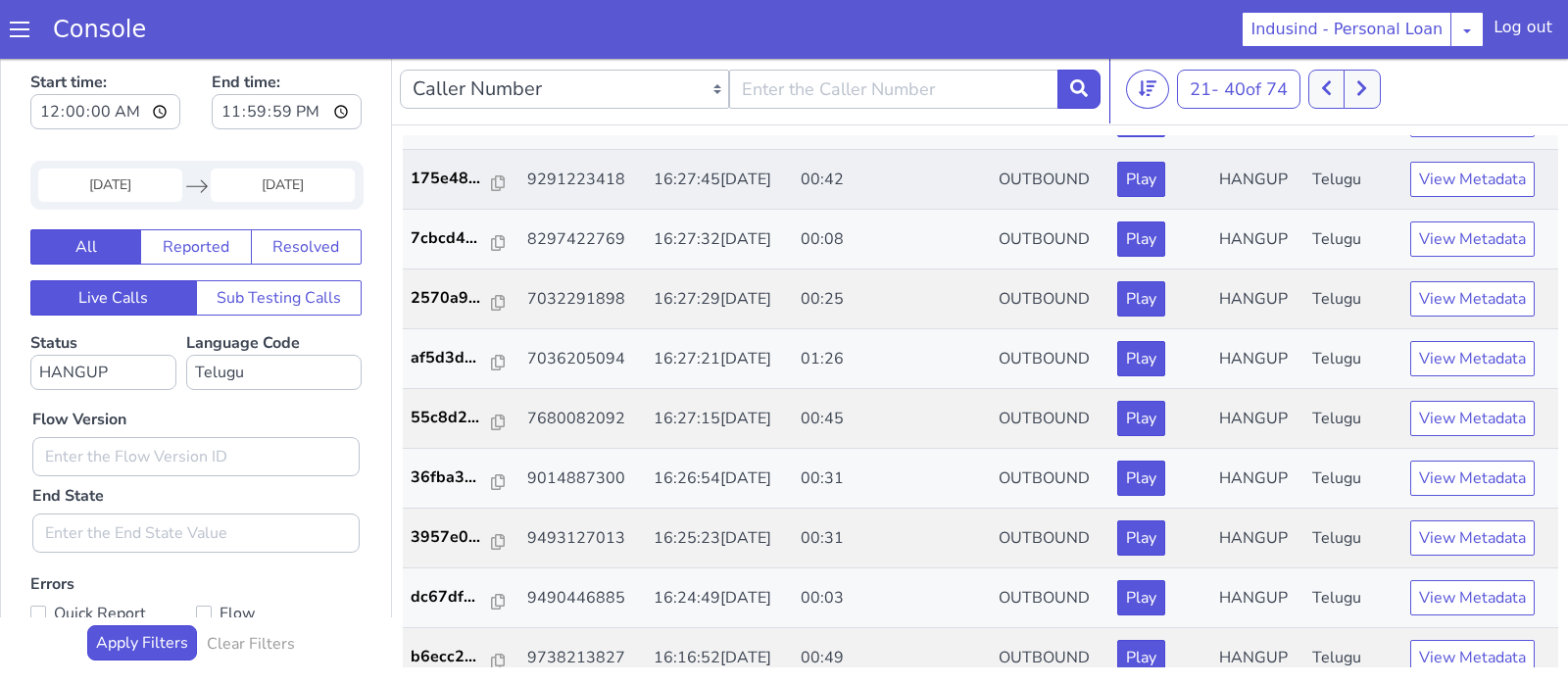
scroll to position [462, 0]
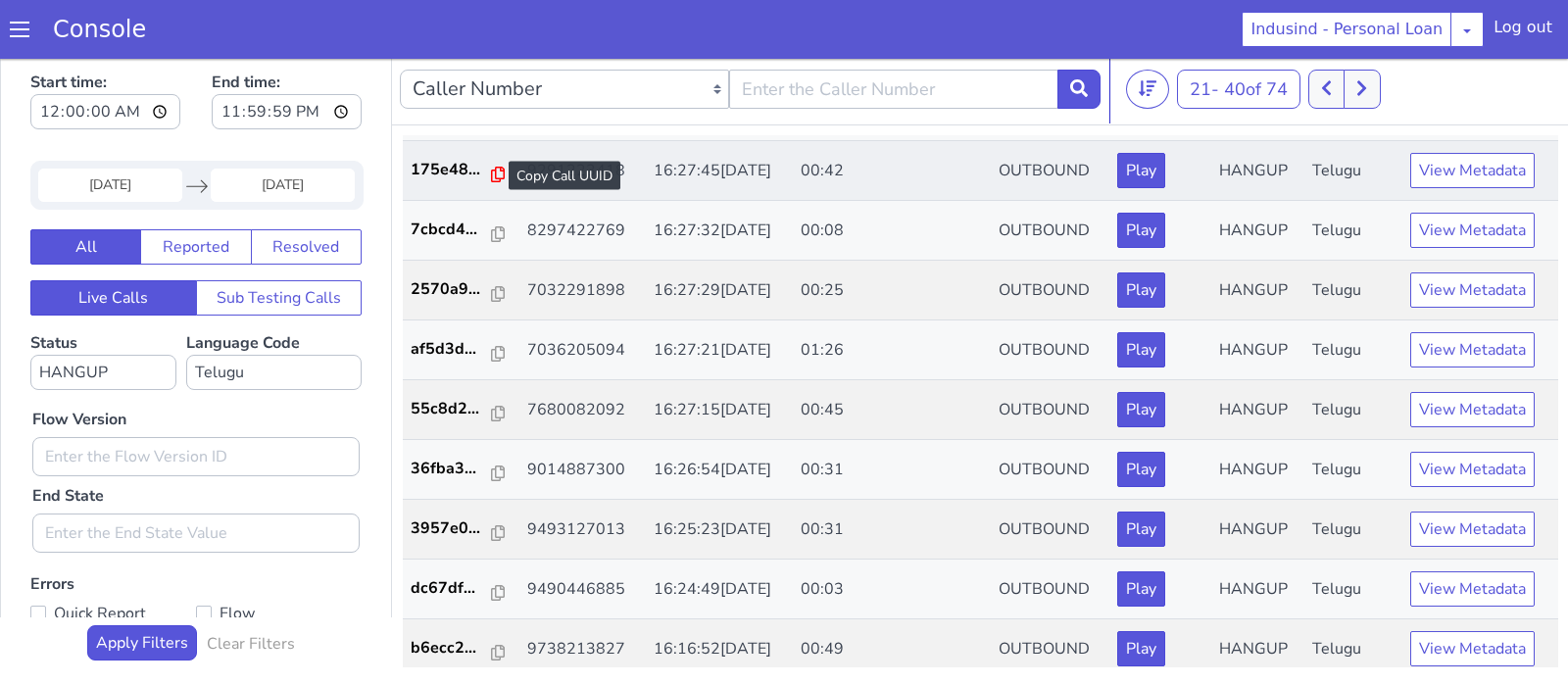
click at [491, 170] on icon at bounding box center [498, 175] width 14 height 16
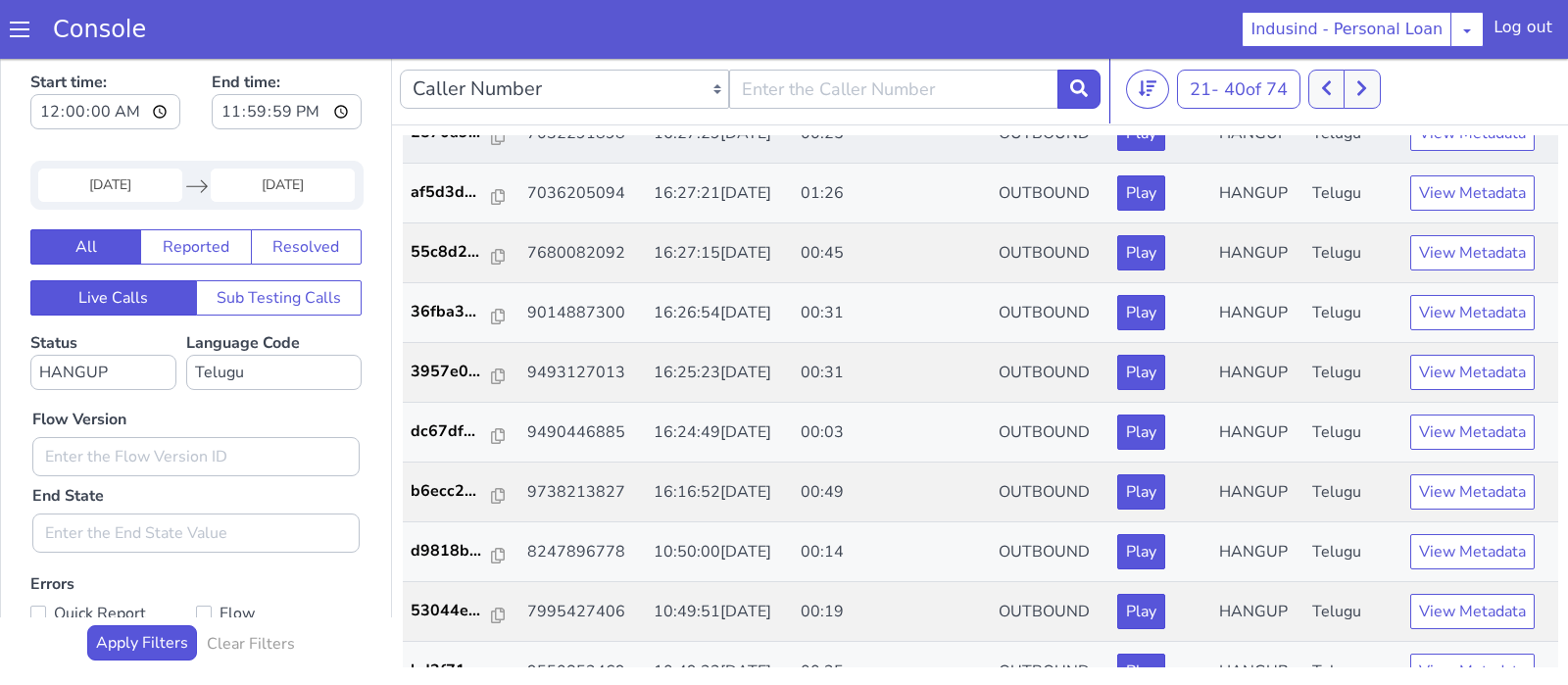
scroll to position [620, 0]
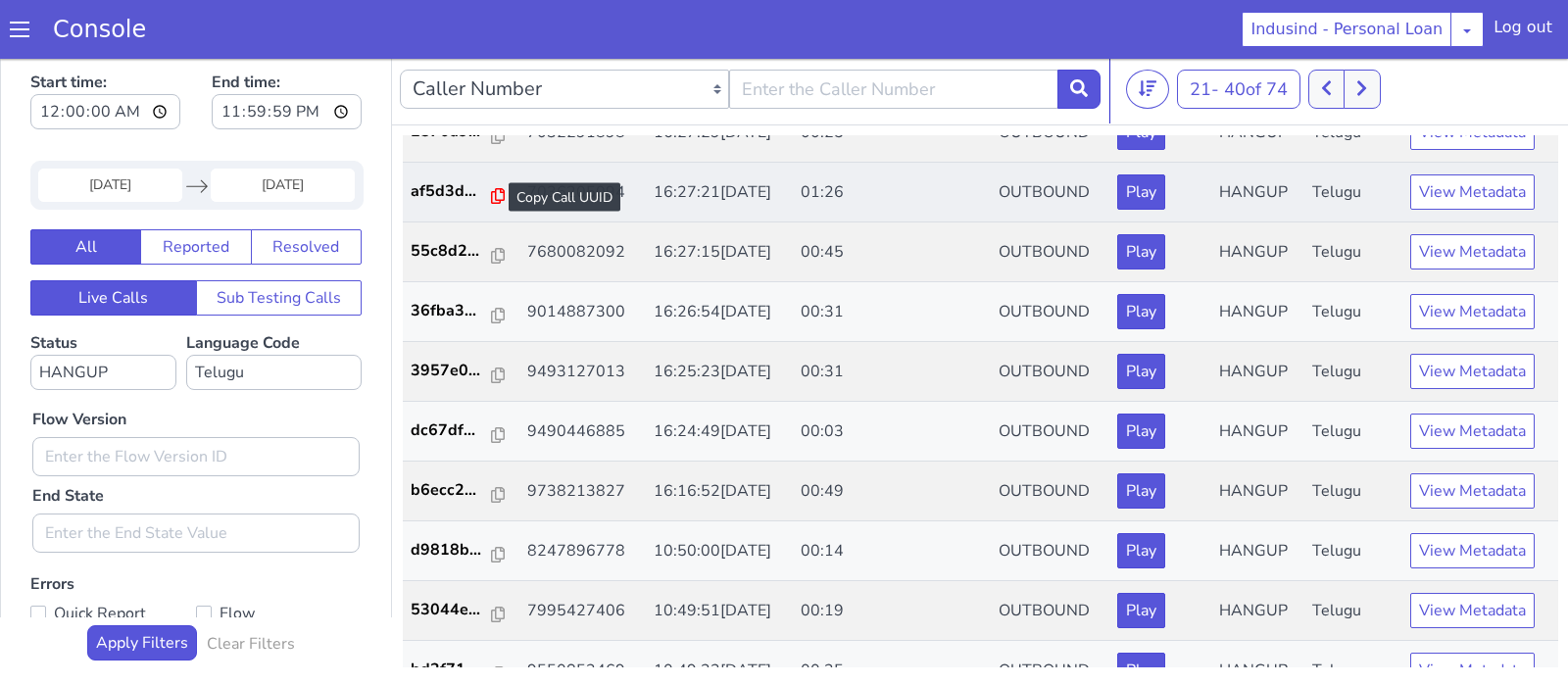
click at [491, 193] on icon at bounding box center [498, 196] width 14 height 16
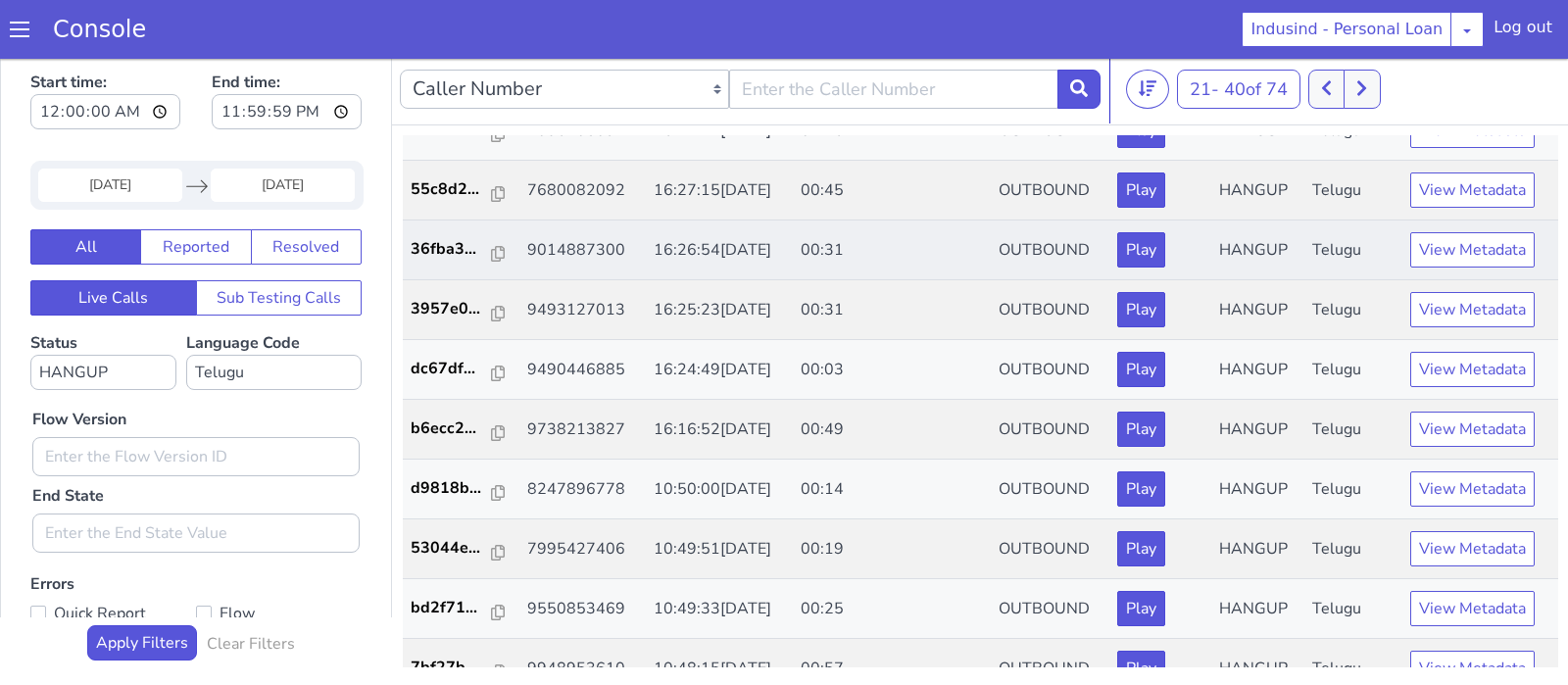
scroll to position [709, 0]
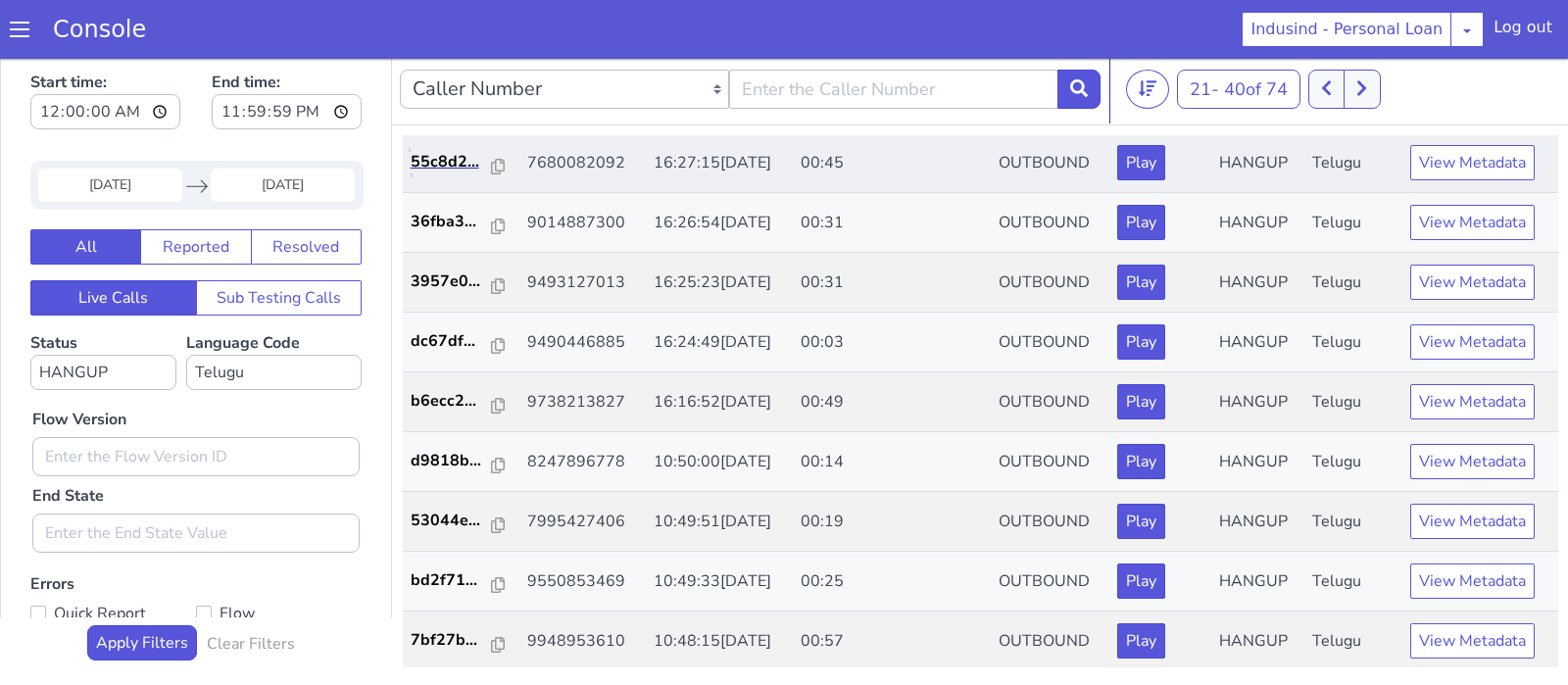
click at [498, 159] on link "55c8d2..." at bounding box center [462, 162] width 102 height 24
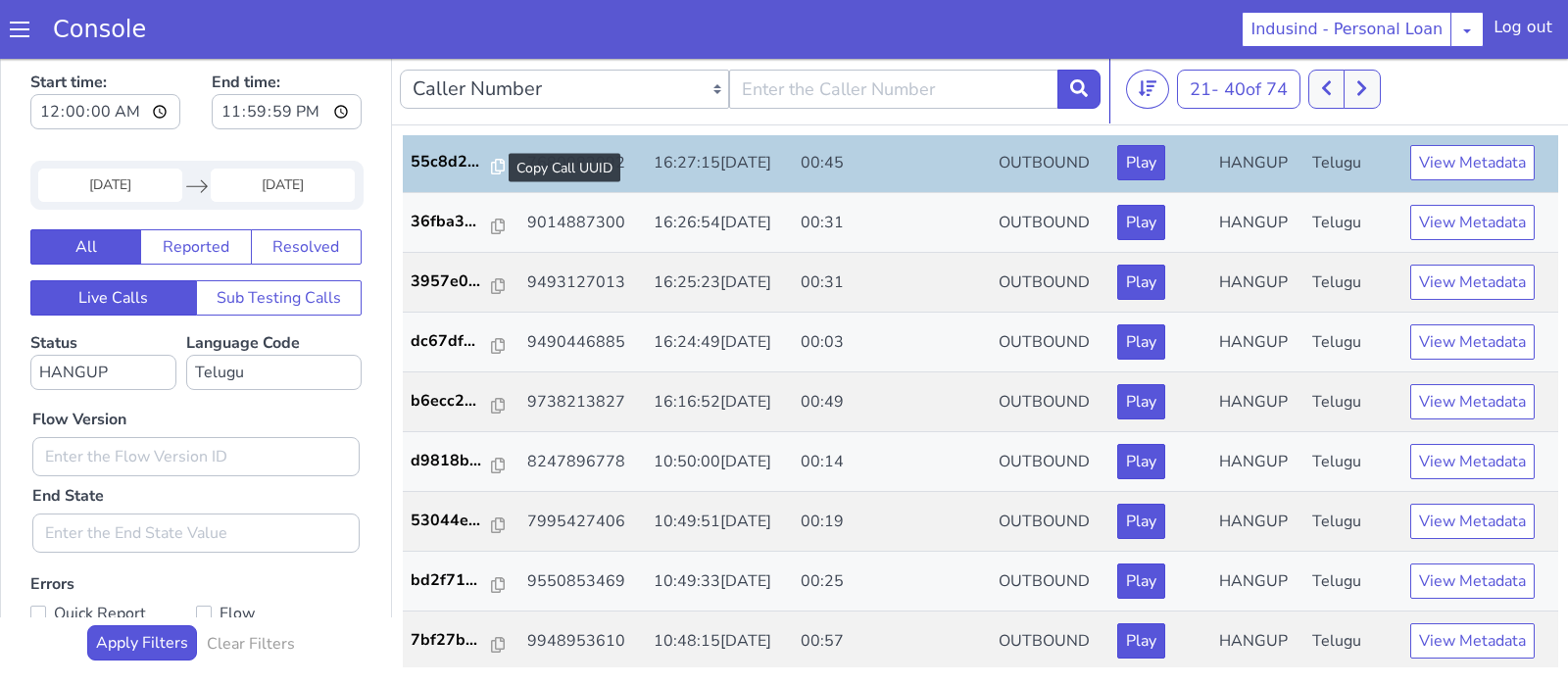
click at [491, 156] on div at bounding box center [498, 168] width 14 height 24
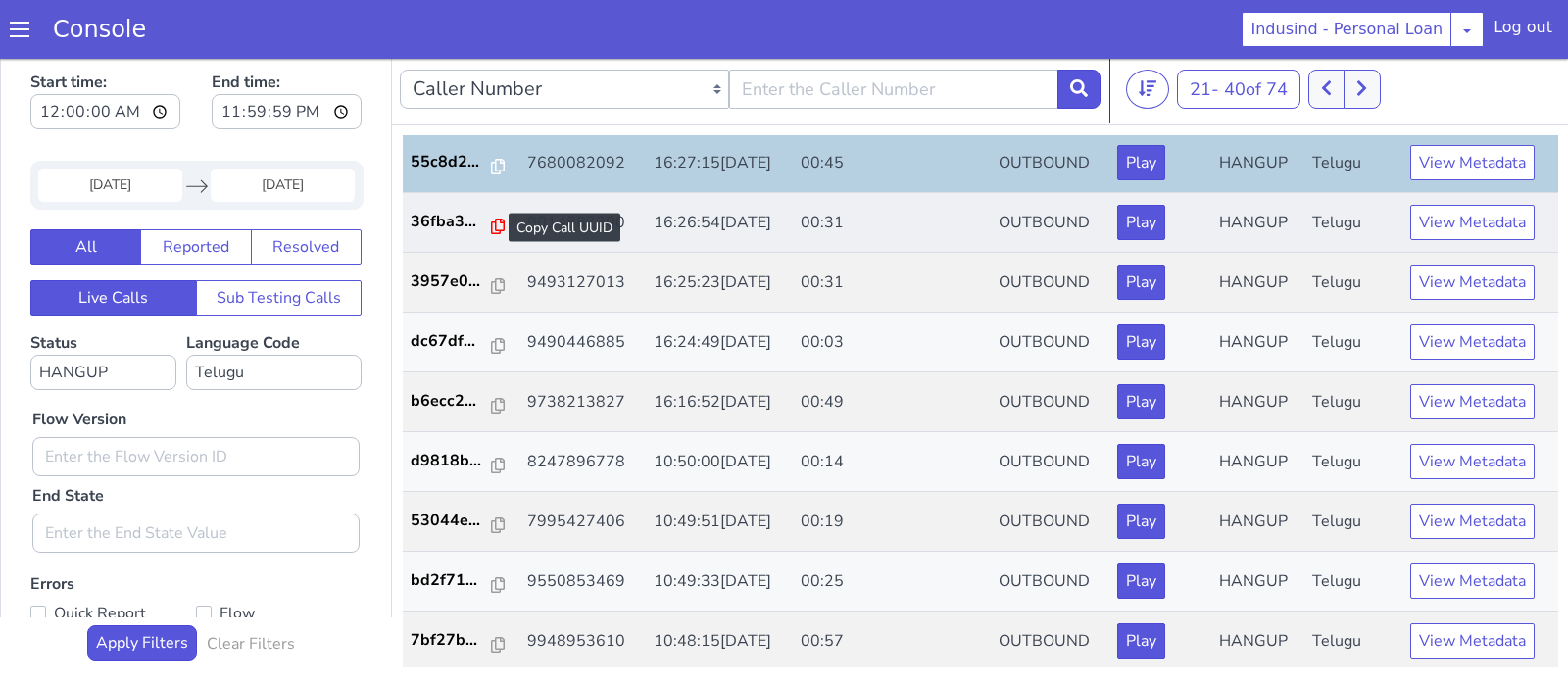
click at [491, 223] on icon at bounding box center [498, 226] width 14 height 16
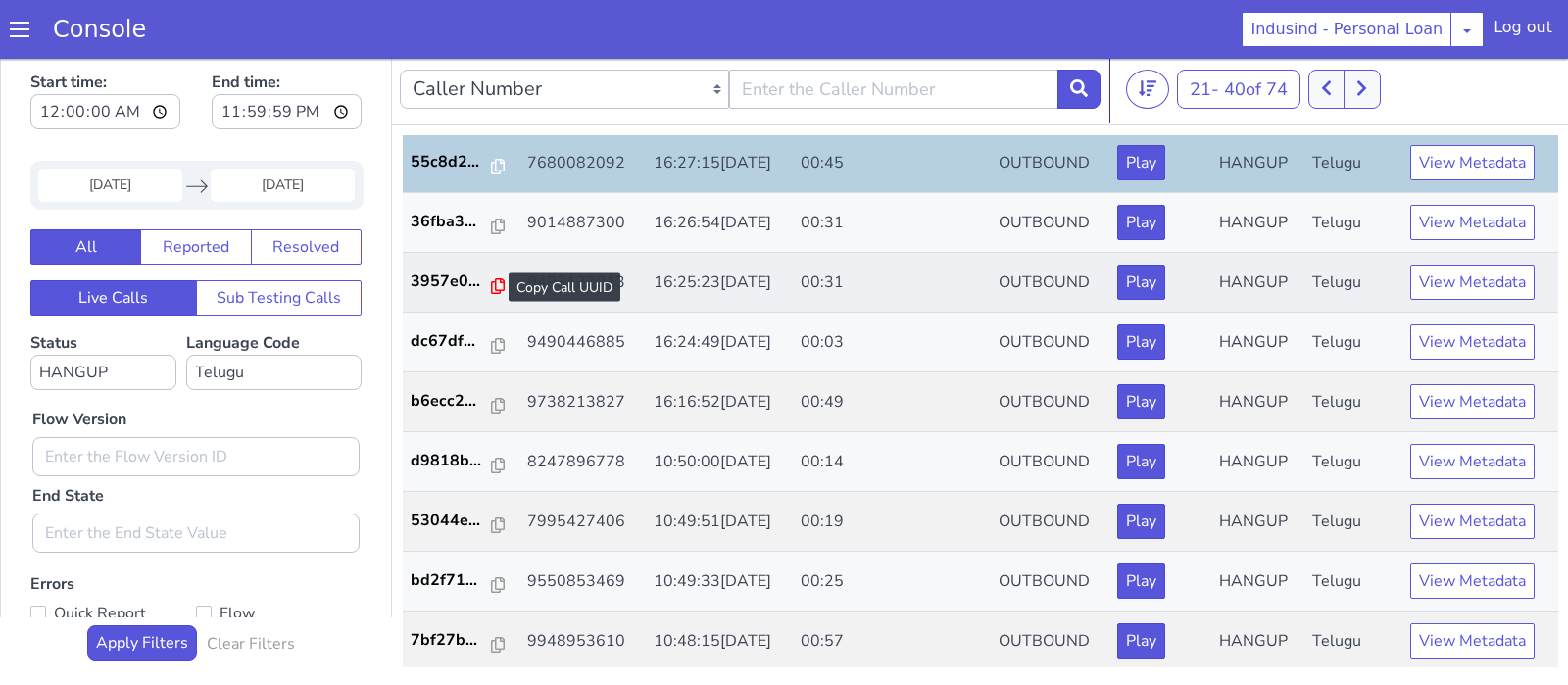
click at [493, 278] on icon at bounding box center [498, 286] width 14 height 16
click at [495, 278] on icon at bounding box center [498, 286] width 14 height 16
click at [491, 400] on icon at bounding box center [498, 406] width 14 height 16
click at [491, 639] on icon at bounding box center [498, 645] width 14 height 16
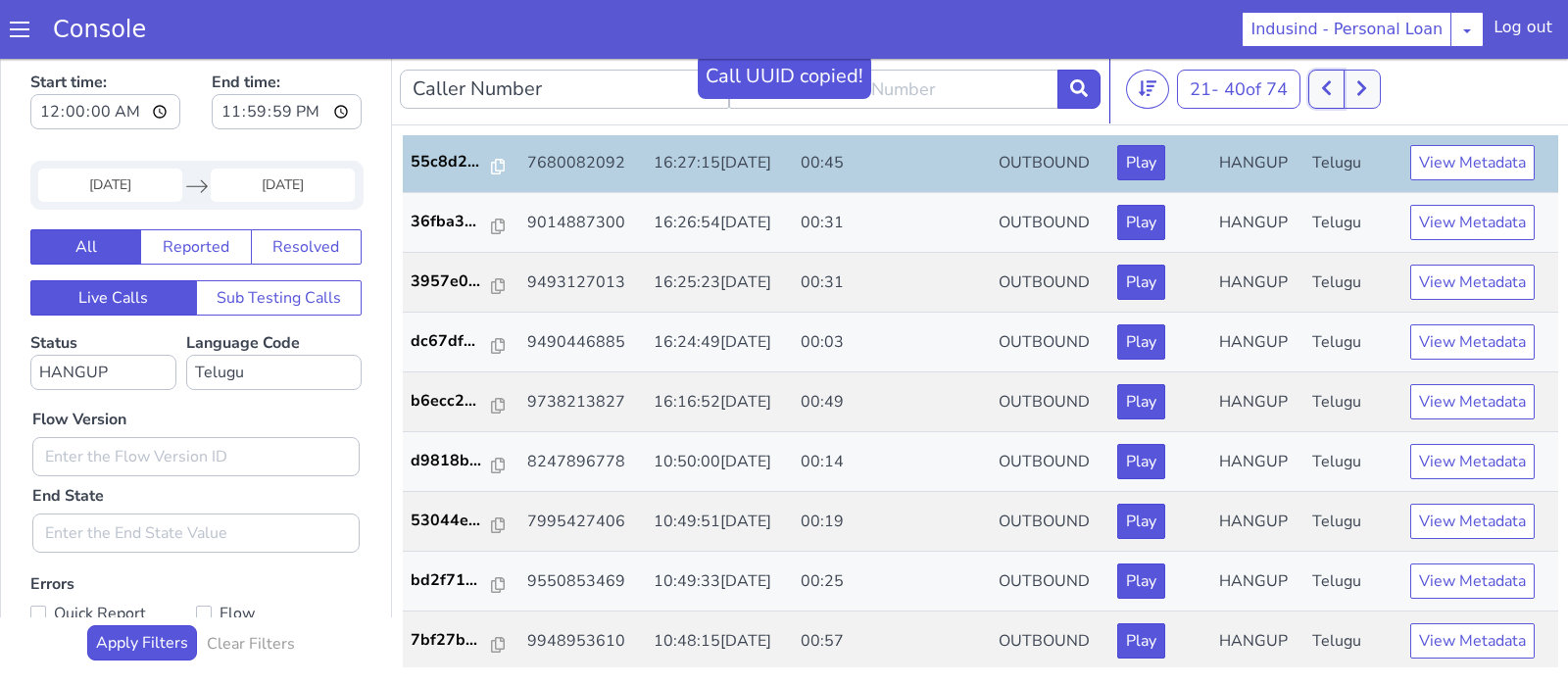
click at [1330, 88] on icon at bounding box center [1326, 88] width 9 height 15
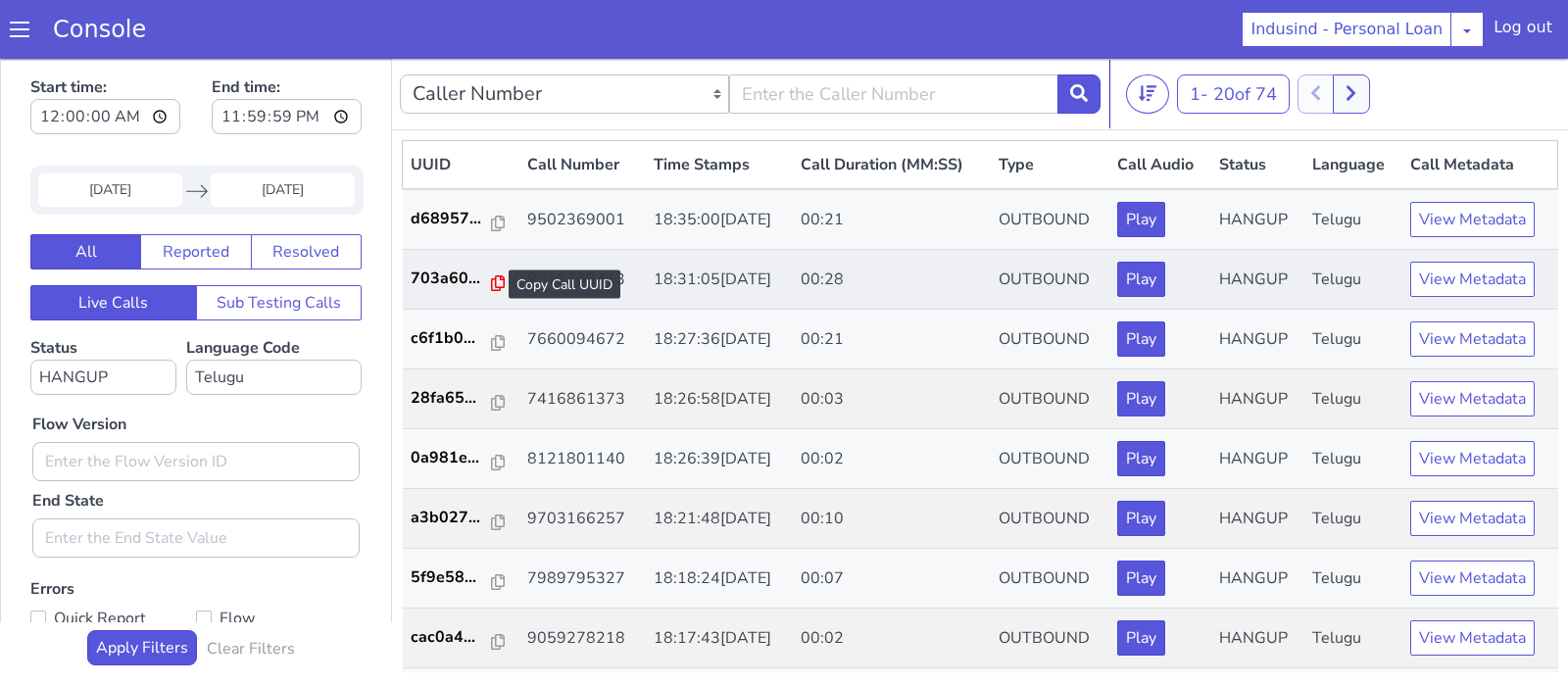
click at [491, 279] on icon at bounding box center [498, 283] width 14 height 16
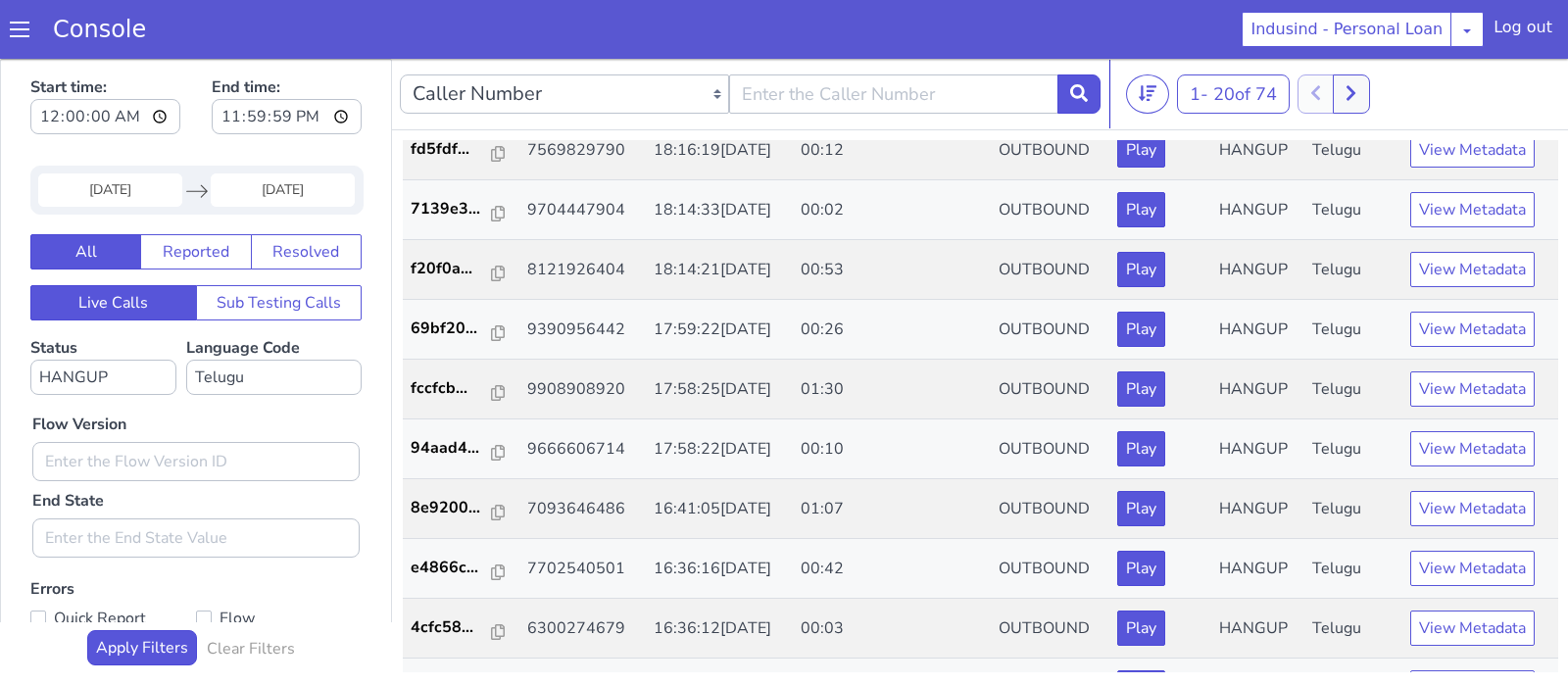
scroll to position [609, 0]
click at [481, 267] on p "f20f0a..." at bounding box center [452, 267] width 82 height 24
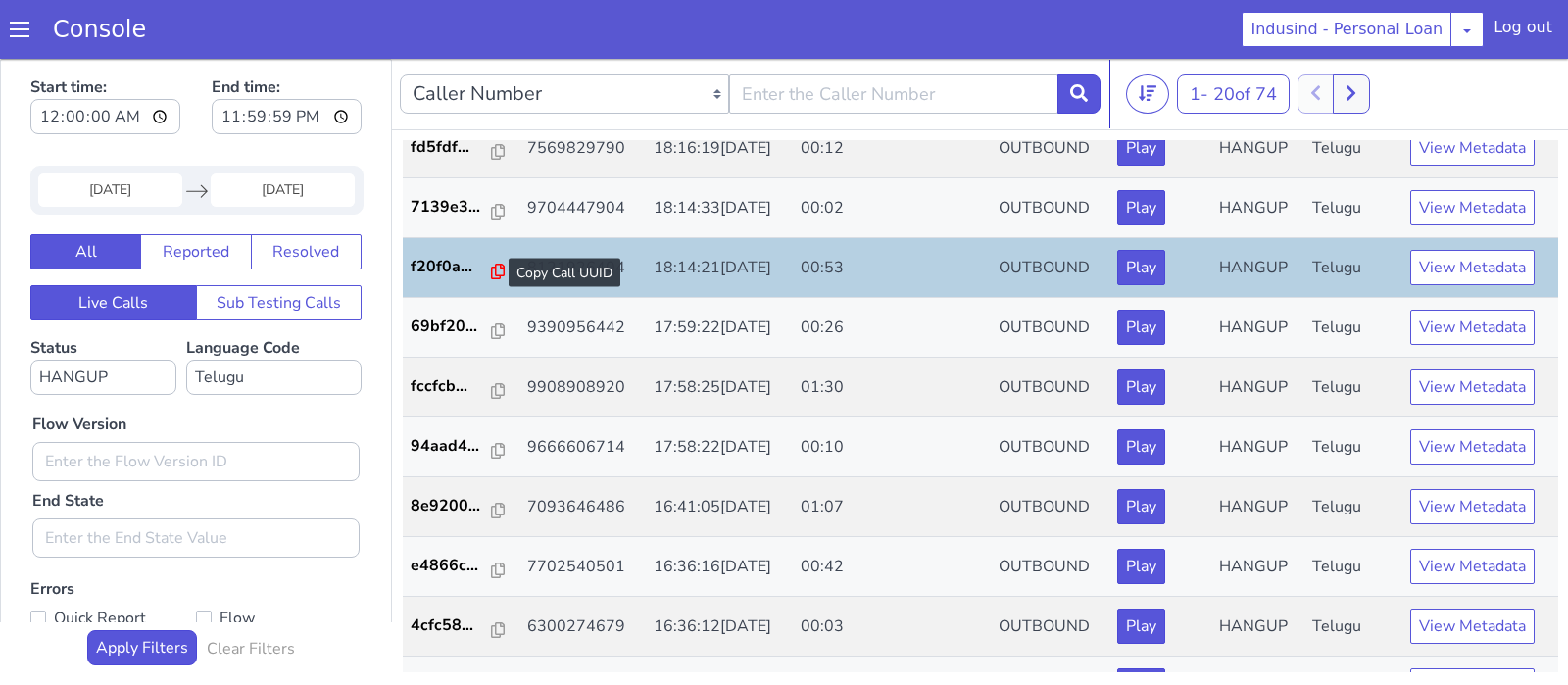
click at [491, 267] on icon at bounding box center [498, 272] width 14 height 16
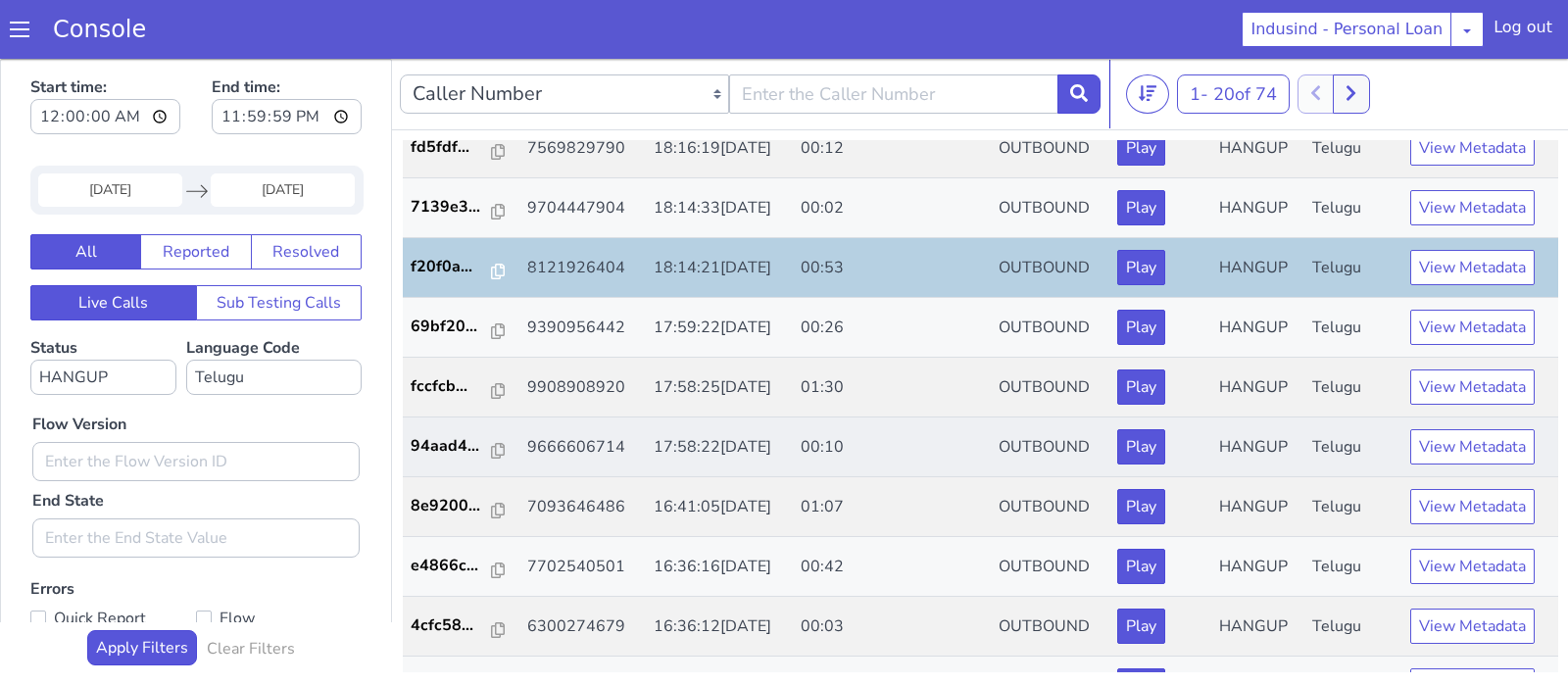
scroll to position [709, 0]
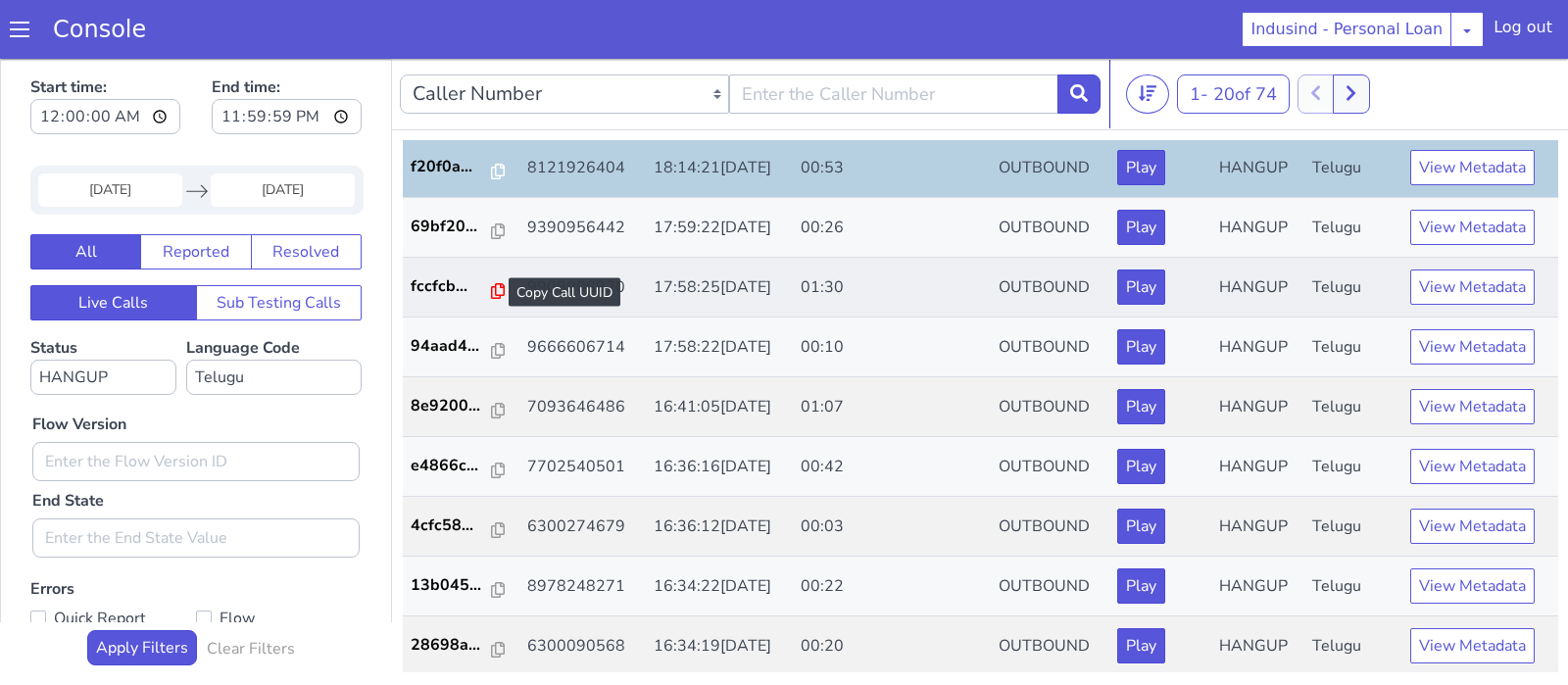
click at [491, 283] on icon at bounding box center [498, 291] width 14 height 16
click at [491, 287] on icon at bounding box center [498, 291] width 14 height 16
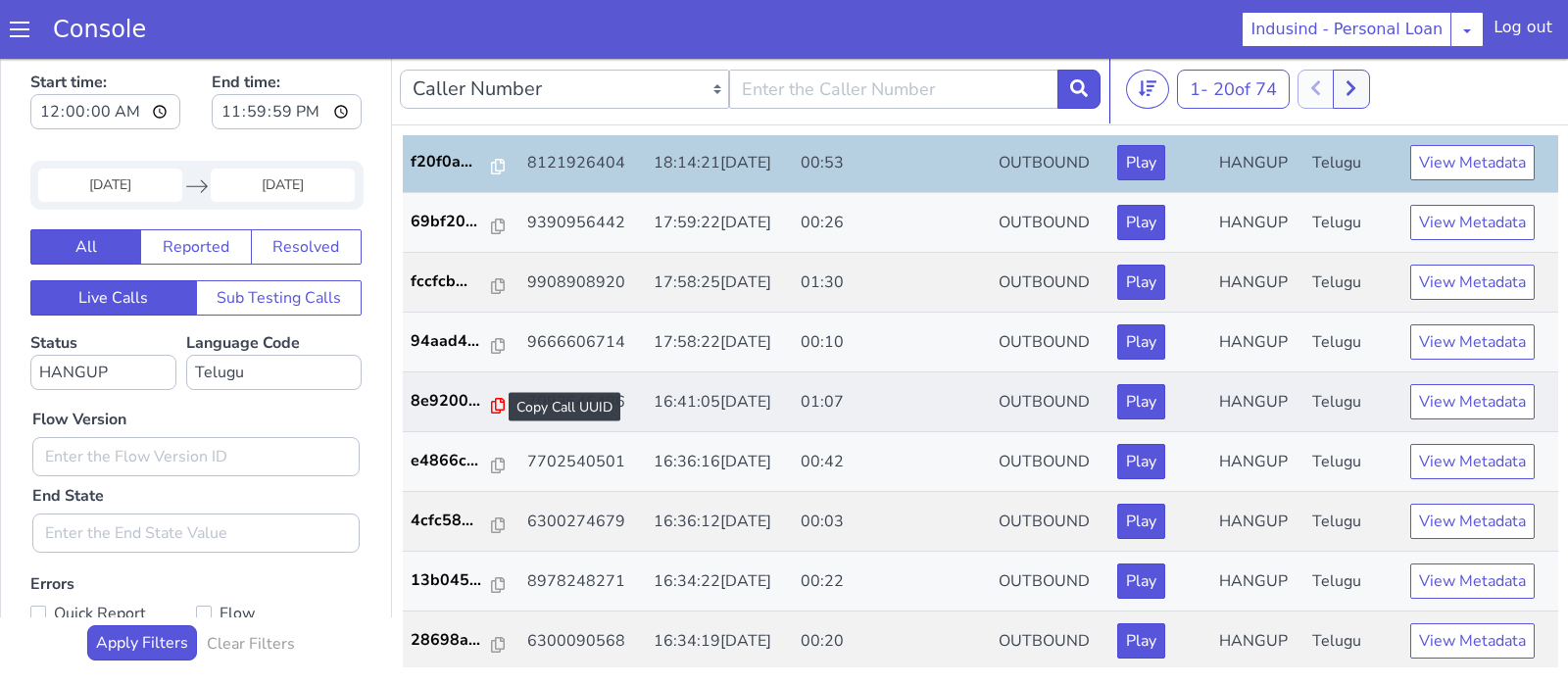
click at [493, 405] on icon at bounding box center [498, 406] width 14 height 16
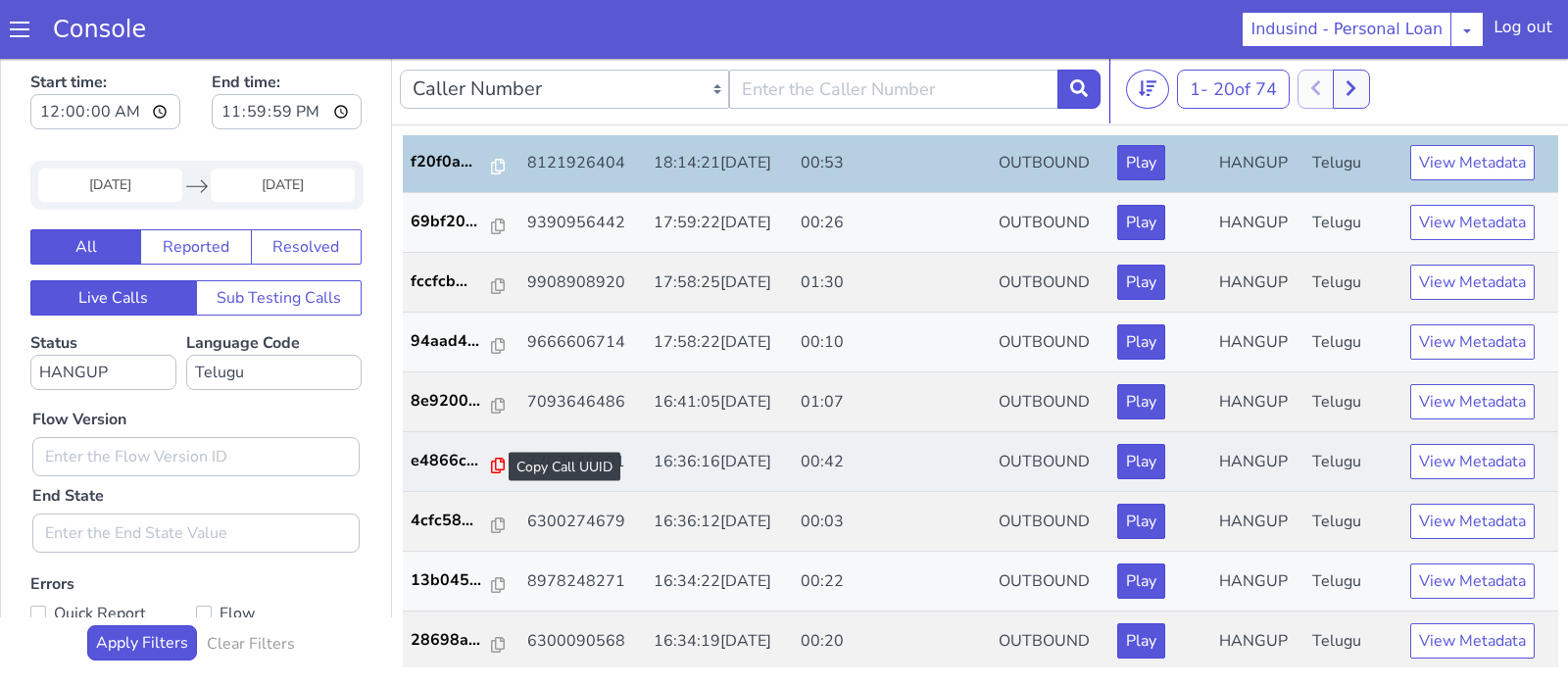
click at [492, 458] on icon at bounding box center [498, 466] width 14 height 16
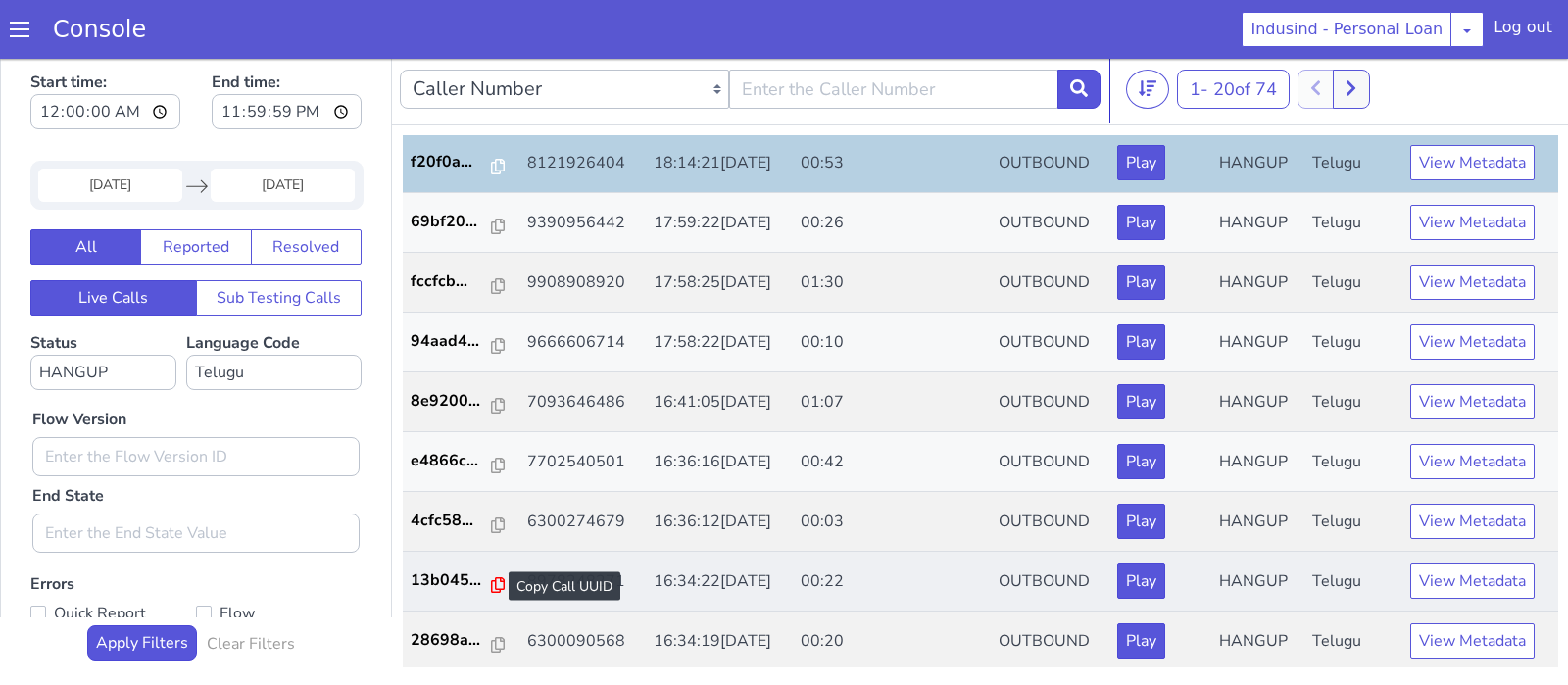
click at [493, 578] on icon at bounding box center [498, 585] width 14 height 16
